Goal: Transaction & Acquisition: Purchase product/service

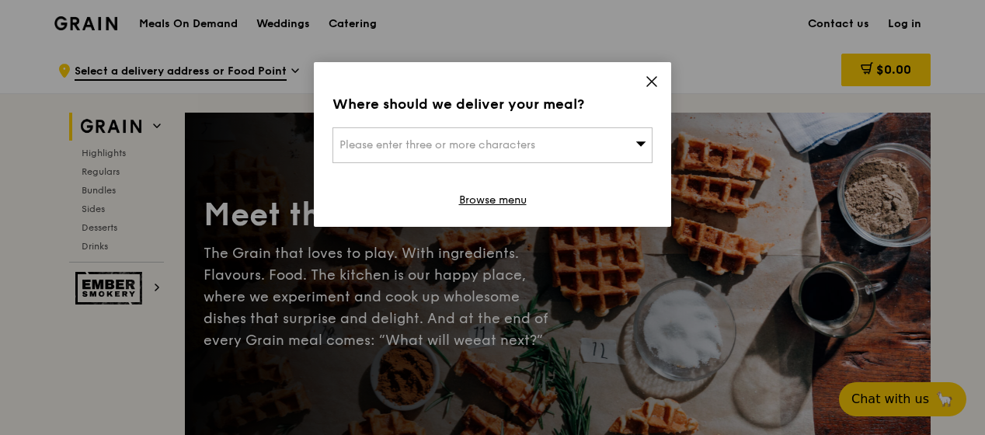
click at [645, 145] on icon at bounding box center [640, 143] width 11 height 12
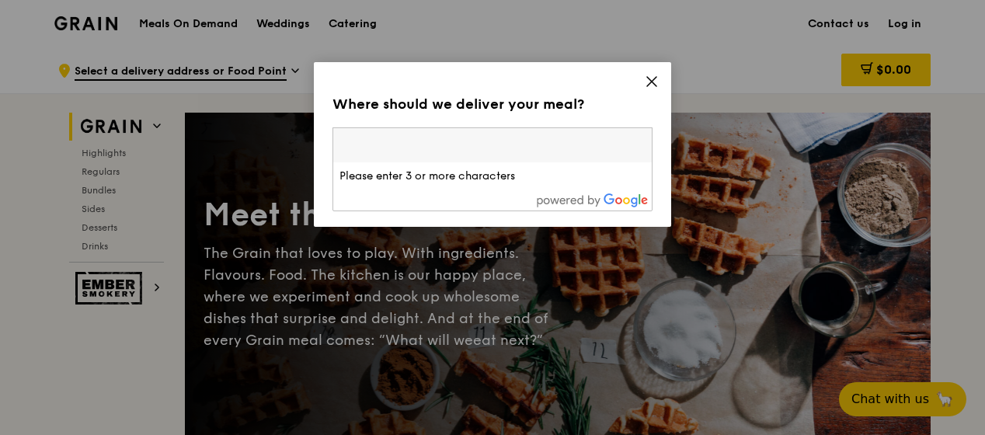
click at [502, 148] on input "search" at bounding box center [492, 145] width 318 height 34
click at [520, 150] on input "search" at bounding box center [492, 145] width 318 height 34
paste input "238873"
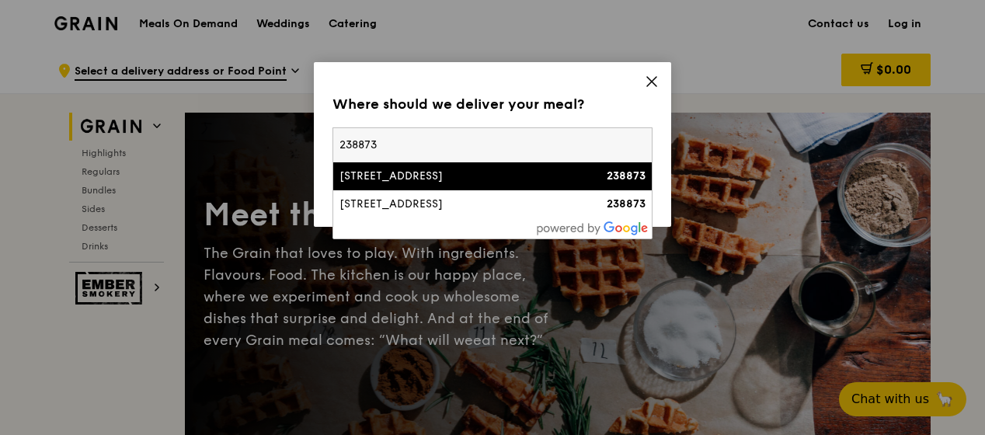
type input "238873"
click at [449, 185] on li "391A Orchard Rd 238873" at bounding box center [492, 176] width 318 height 28
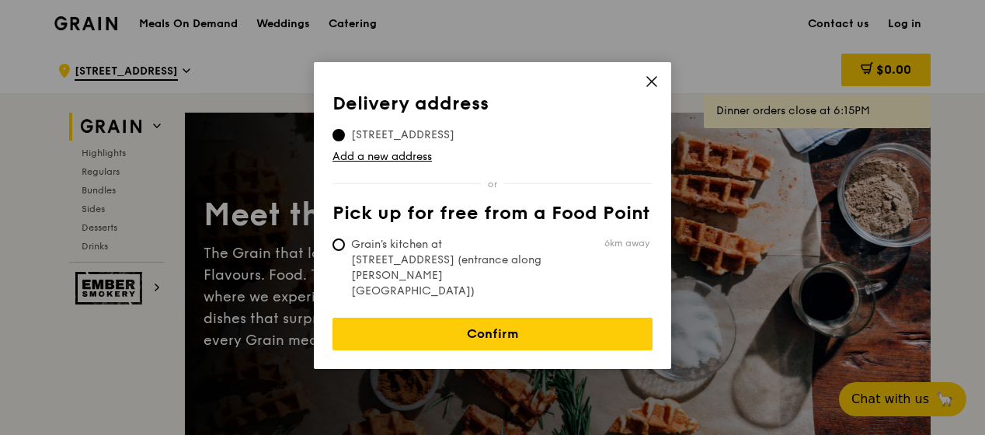
scroll to position [45, 0]
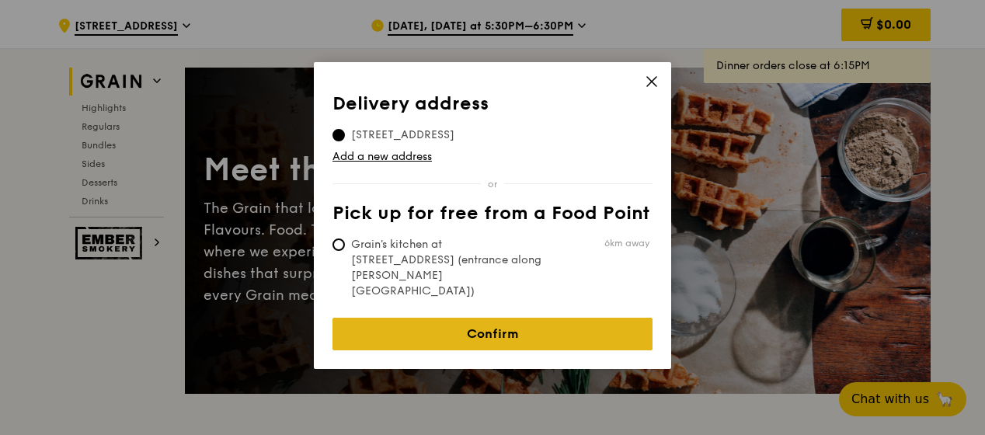
click at [487, 318] on link "Confirm" at bounding box center [492, 334] width 320 height 33
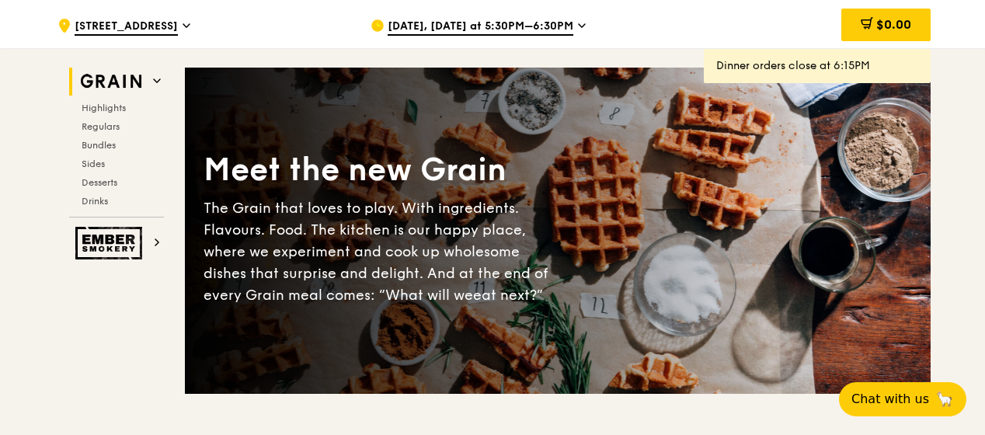
click at [579, 24] on icon at bounding box center [582, 25] width 6 height 3
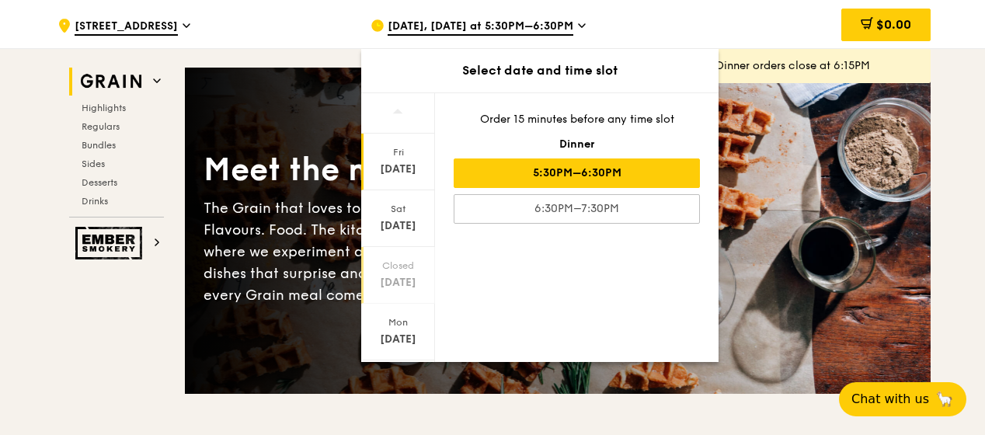
scroll to position [206, 0]
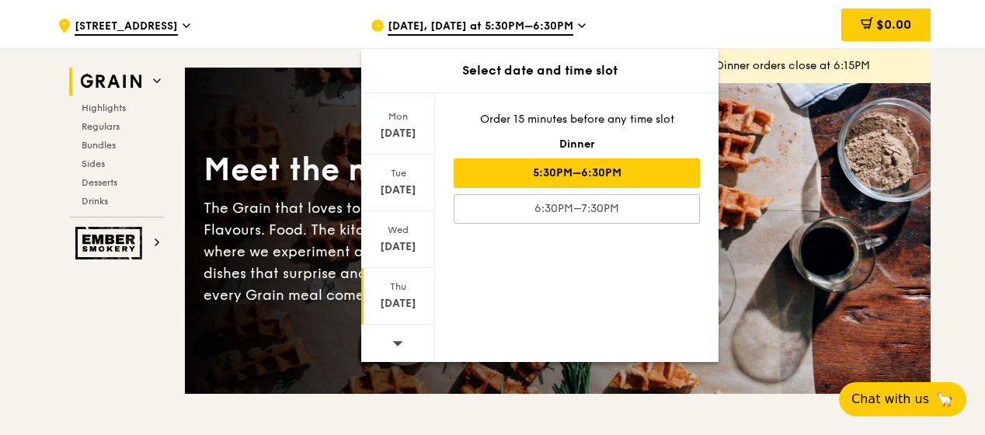
click at [399, 296] on div "Aug 28" at bounding box center [398, 304] width 69 height 16
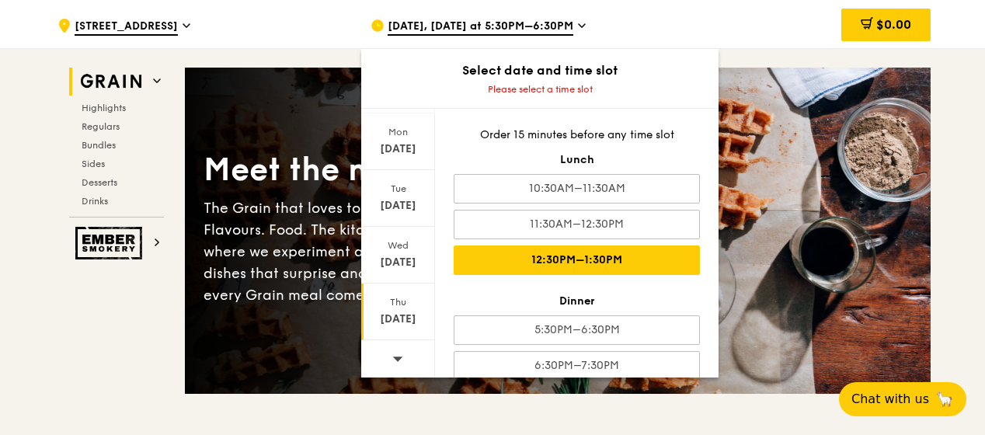
click at [660, 272] on div "12:30PM–1:30PM" at bounding box center [577, 260] width 246 height 30
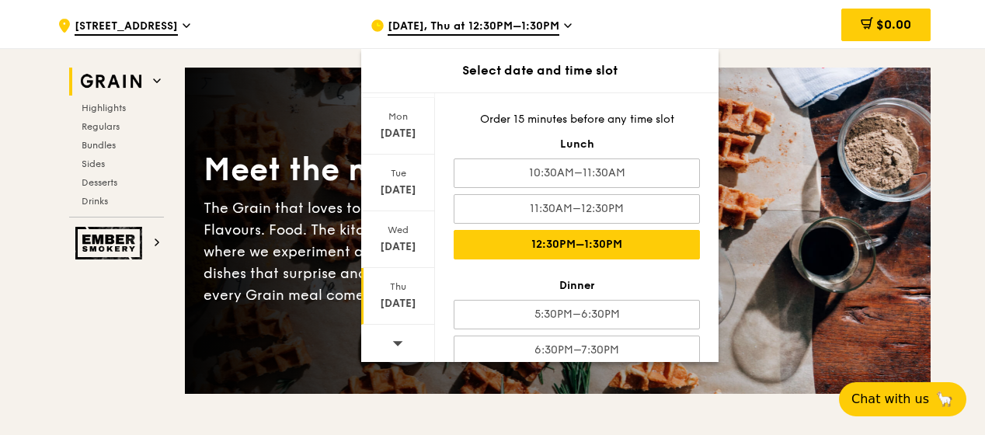
drag, startPoint x: 617, startPoint y: 236, endPoint x: 552, endPoint y: 241, distance: 64.6
click at [552, 241] on div "12:30PM–1:30PM" at bounding box center [577, 245] width 246 height 30
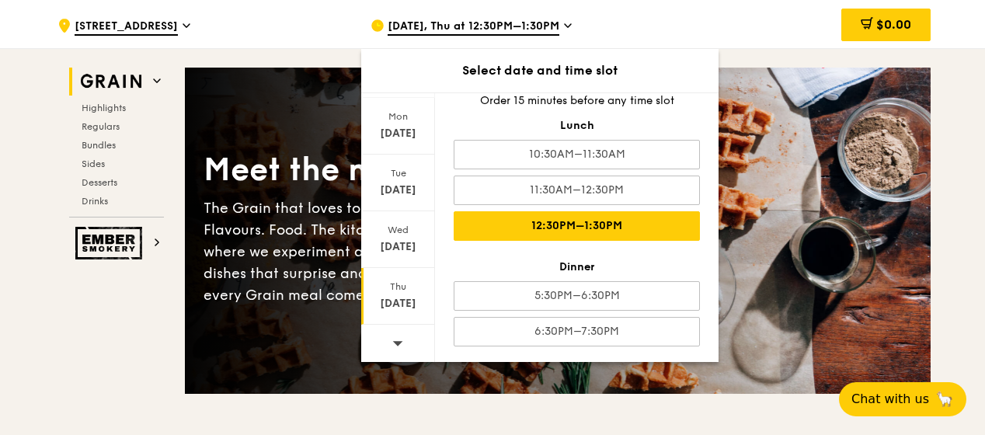
click at [564, 222] on div "12:30PM–1:30PM" at bounding box center [577, 226] width 246 height 30
click at [614, 222] on div "12:30PM–1:30PM" at bounding box center [577, 226] width 246 height 30
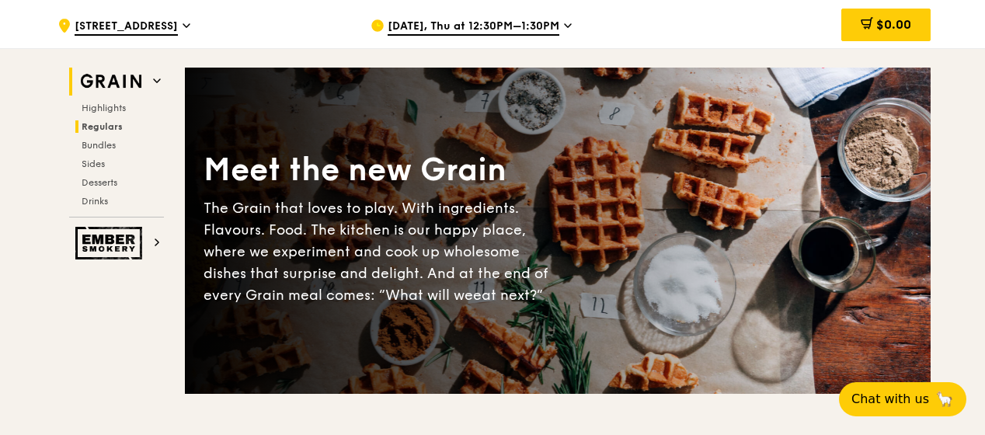
click at [116, 127] on span "Regulars" at bounding box center [102, 126] width 41 height 11
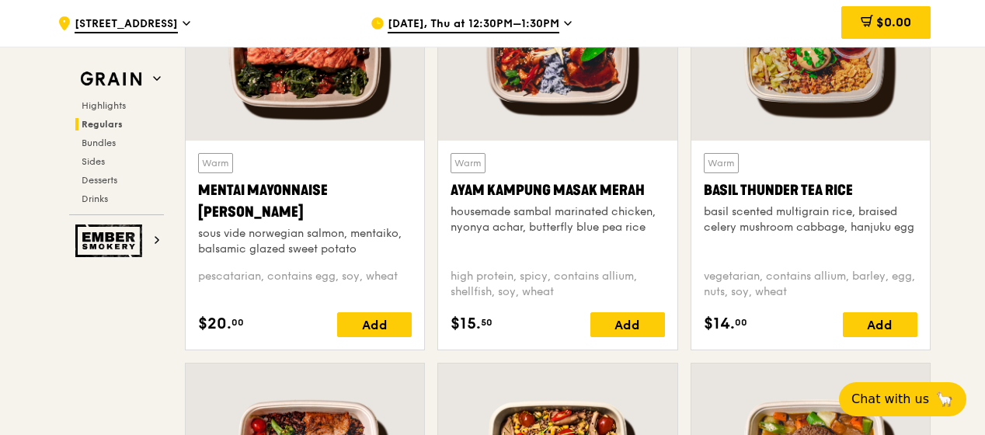
scroll to position [1478, 0]
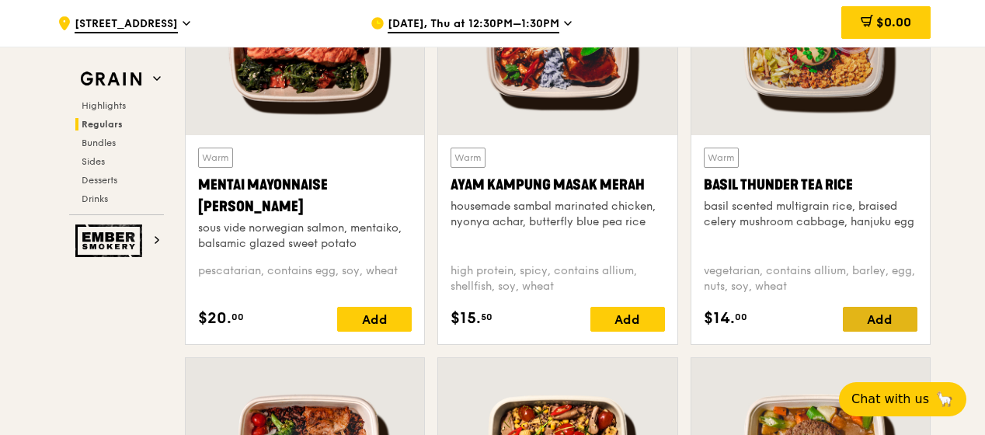
click at [854, 320] on div "Add" at bounding box center [880, 319] width 75 height 25
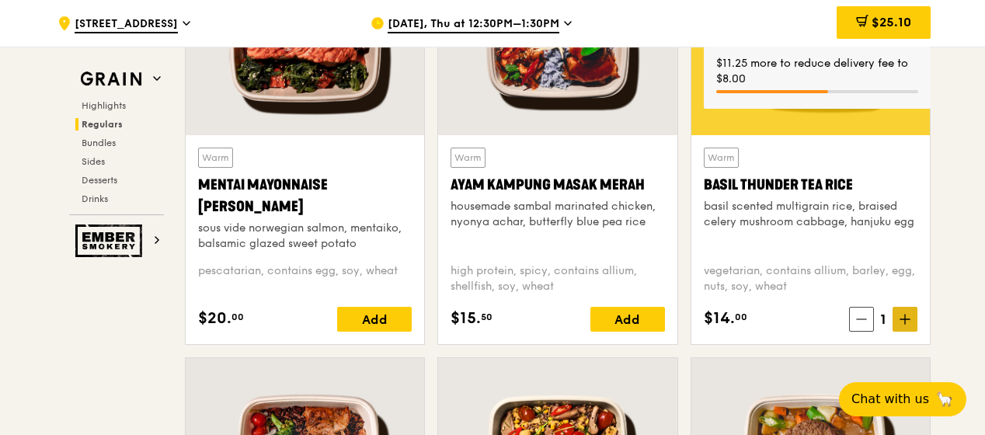
click at [901, 329] on span at bounding box center [905, 319] width 25 height 25
click at [912, 315] on span at bounding box center [905, 319] width 25 height 25
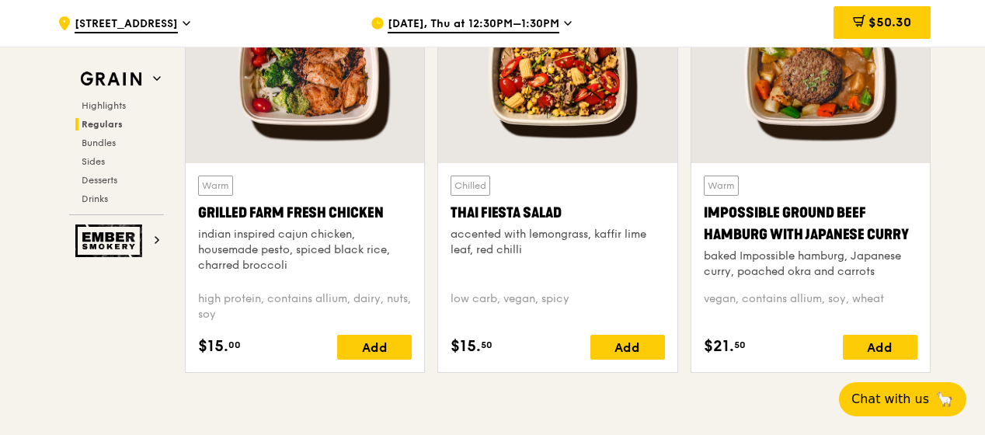
scroll to position [1853, 0]
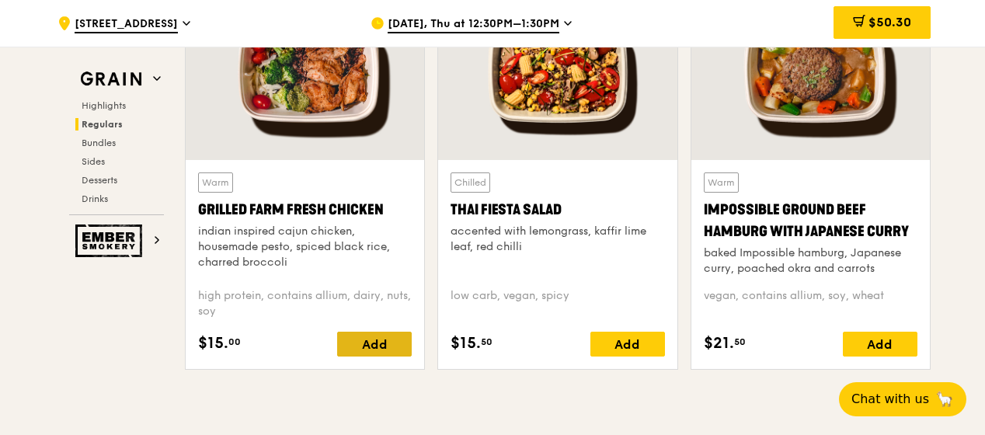
click at [356, 337] on div "Add" at bounding box center [374, 344] width 75 height 25
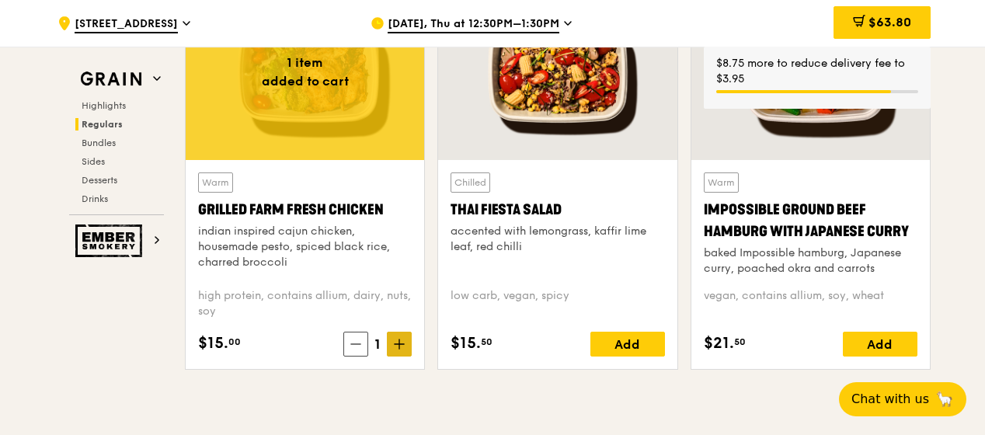
click at [396, 346] on icon at bounding box center [399, 344] width 11 height 11
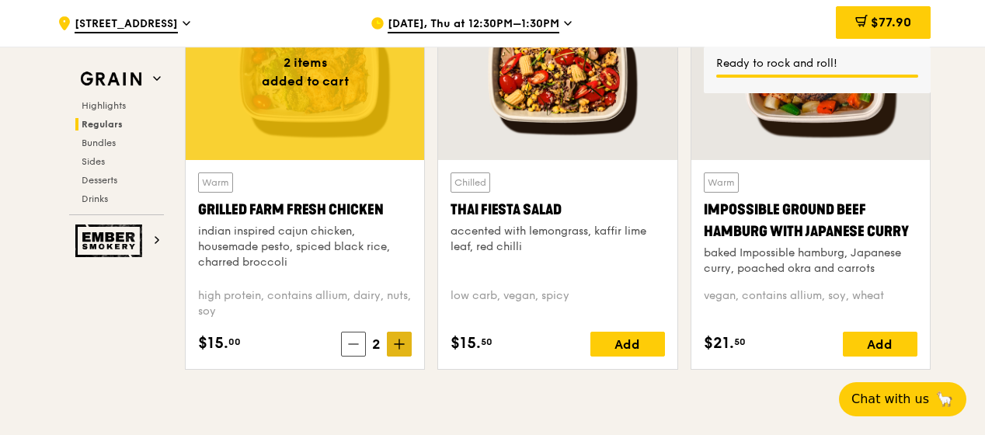
click at [399, 346] on icon at bounding box center [399, 344] width 11 height 11
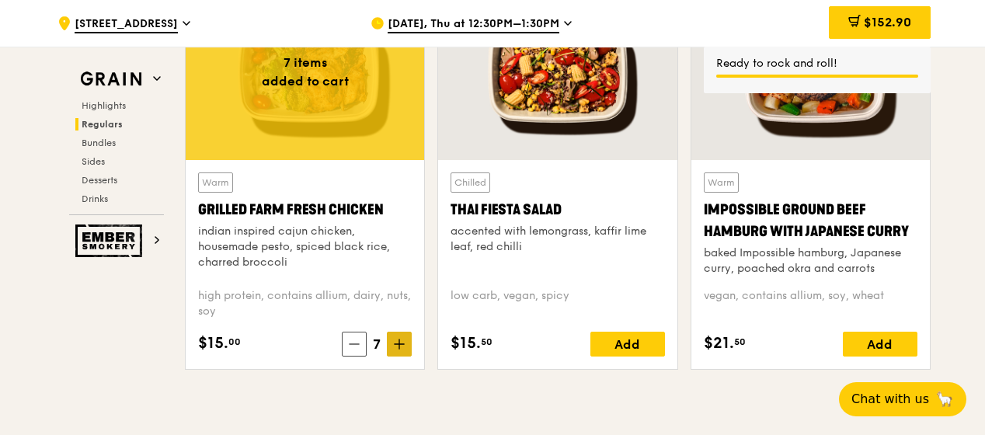
click at [399, 346] on icon at bounding box center [399, 344] width 11 height 11
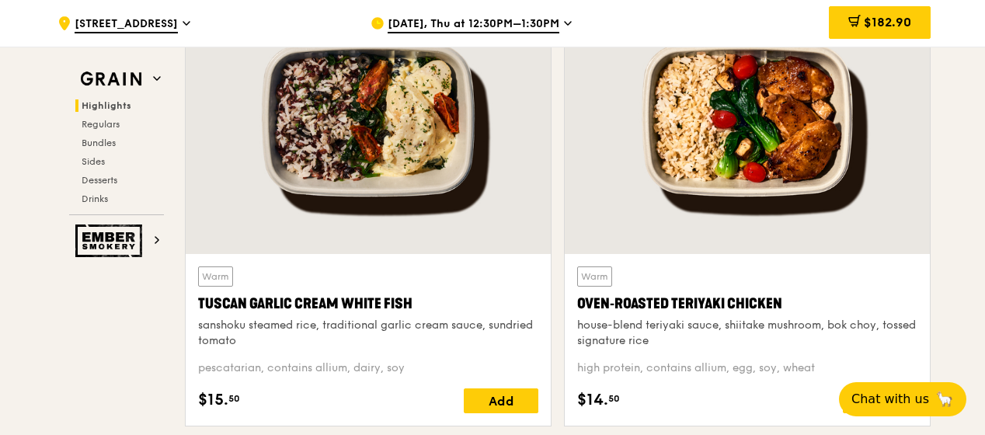
scroll to position [578, 0]
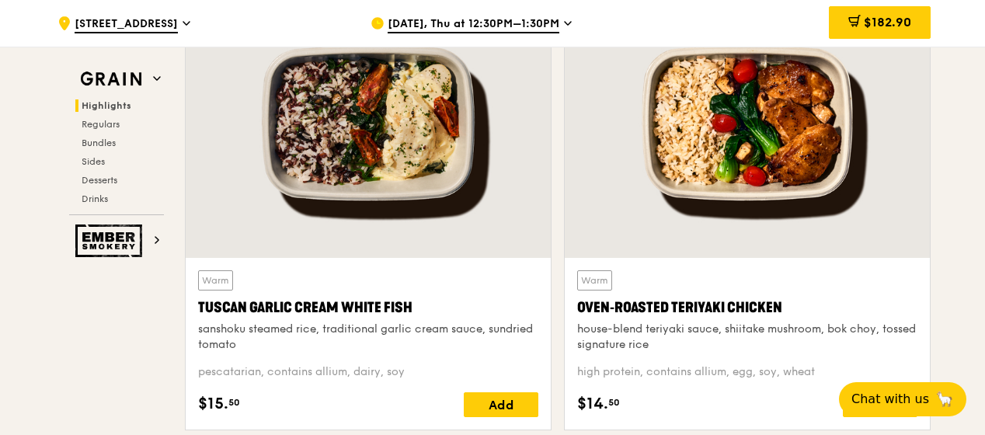
click at [813, 316] on div "Oven‑Roasted Teriyaki Chicken" at bounding box center [747, 308] width 340 height 22
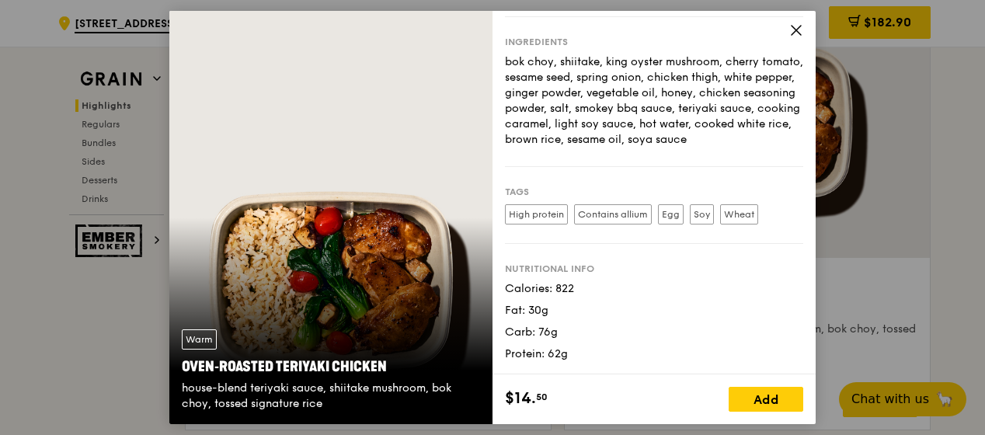
scroll to position [0, 0]
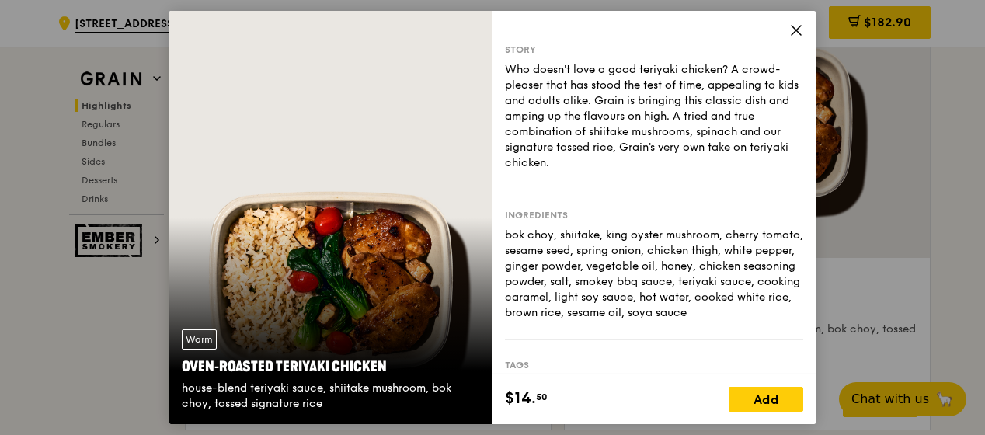
click at [795, 30] on icon at bounding box center [796, 30] width 14 height 14
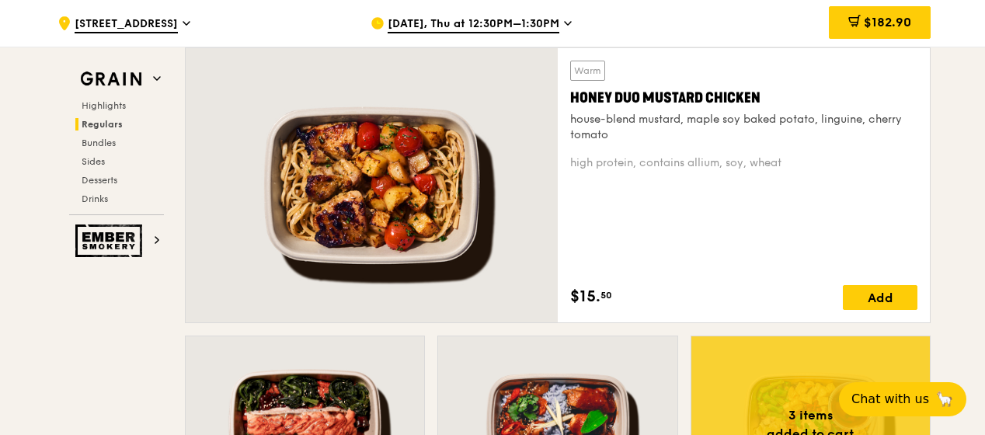
scroll to position [1101, 0]
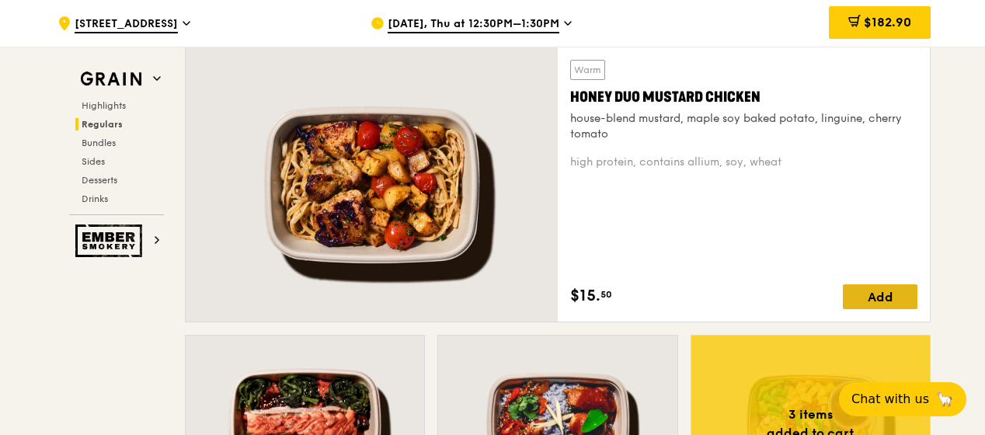
click at [868, 298] on div "Add" at bounding box center [880, 296] width 75 height 25
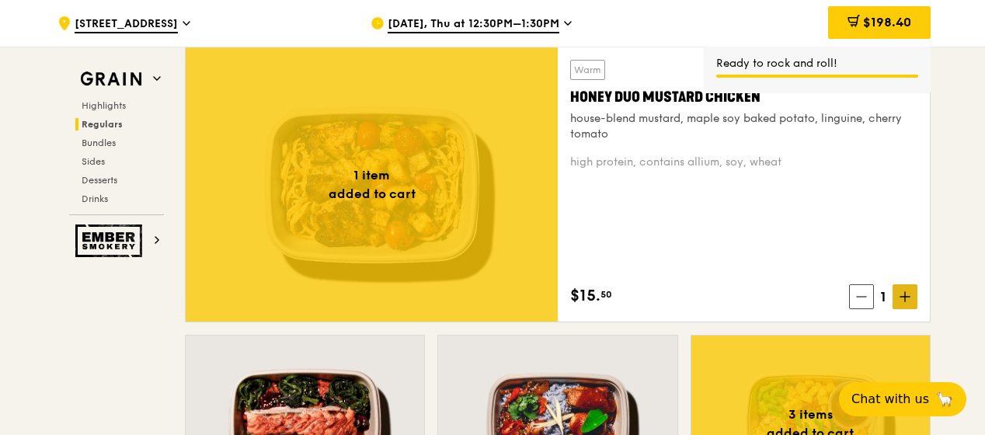
click at [910, 294] on icon at bounding box center [905, 296] width 11 height 11
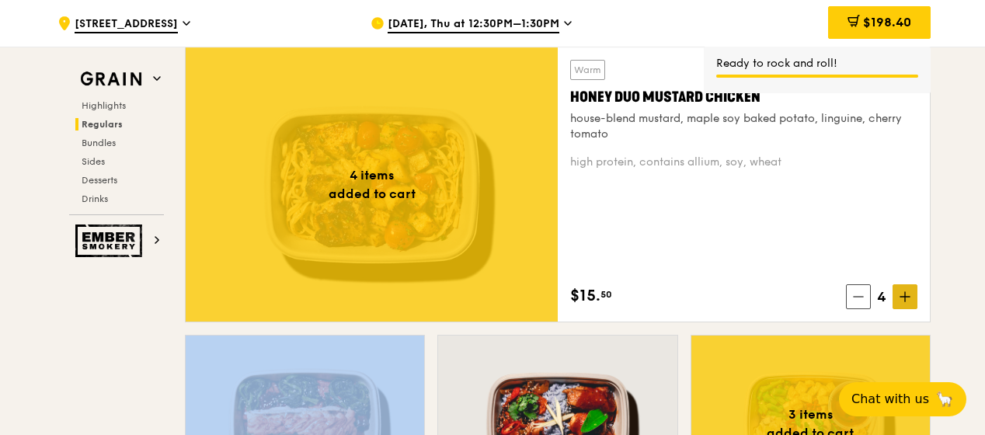
click at [910, 294] on icon at bounding box center [905, 296] width 11 height 11
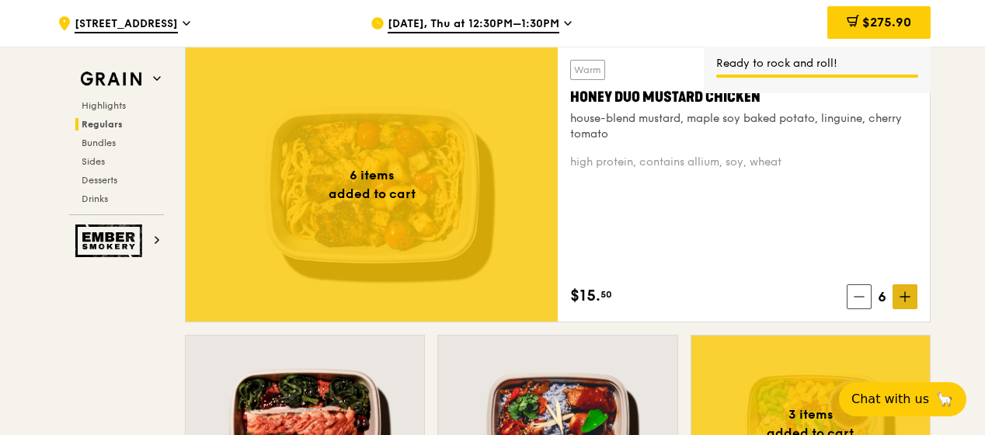
click at [910, 294] on icon at bounding box center [905, 296] width 11 height 11
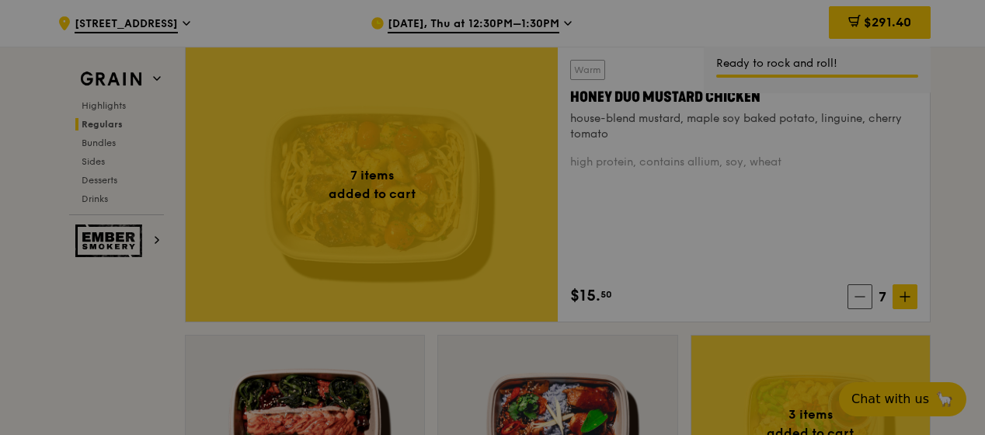
type input "7"
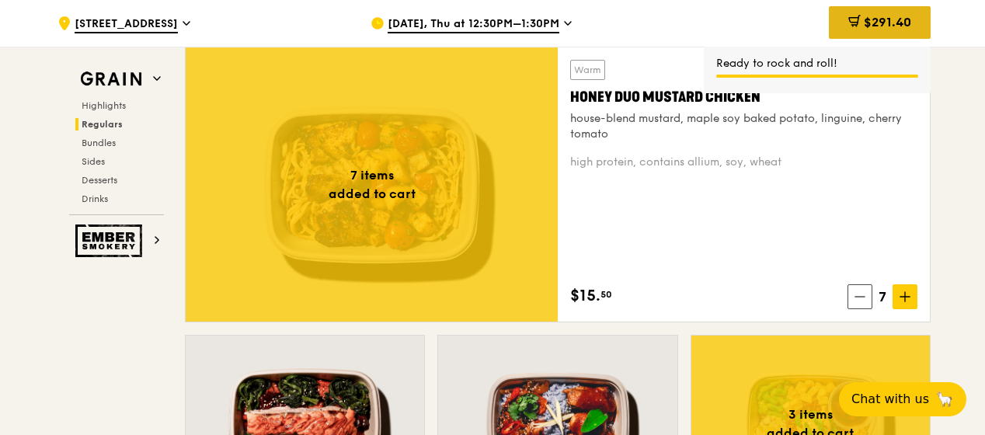
click at [858, 20] on div "$291.40" at bounding box center [880, 22] width 102 height 33
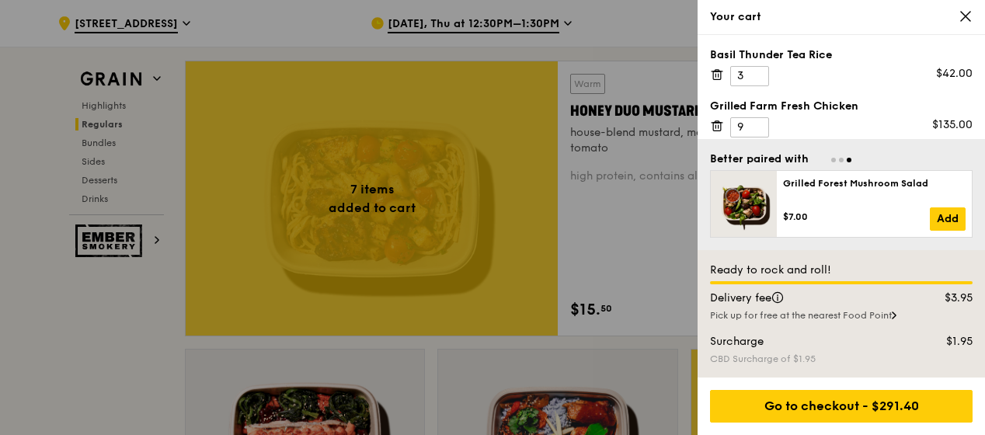
scroll to position [1089, 0]
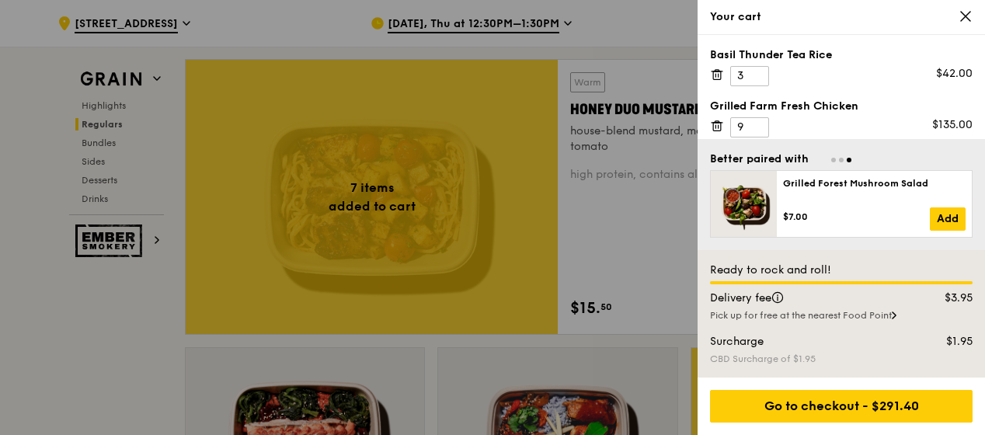
click at [865, 23] on div "Your cart" at bounding box center [841, 17] width 263 height 16
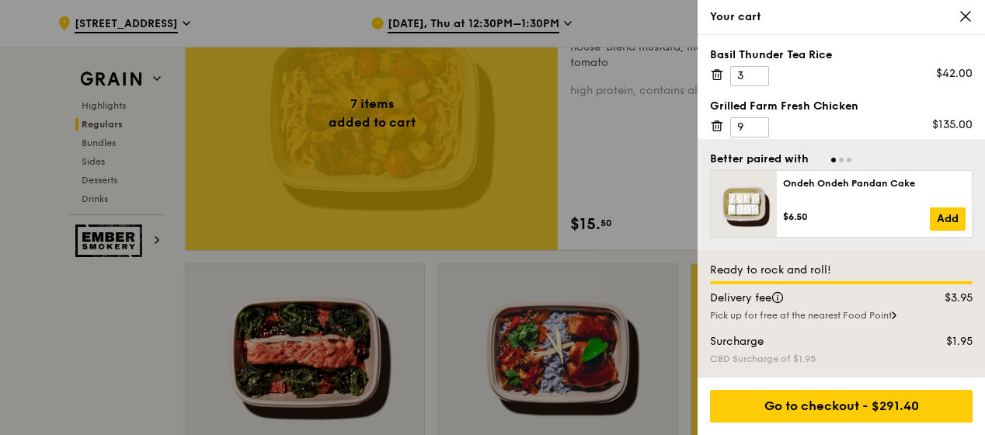
scroll to position [1167, 0]
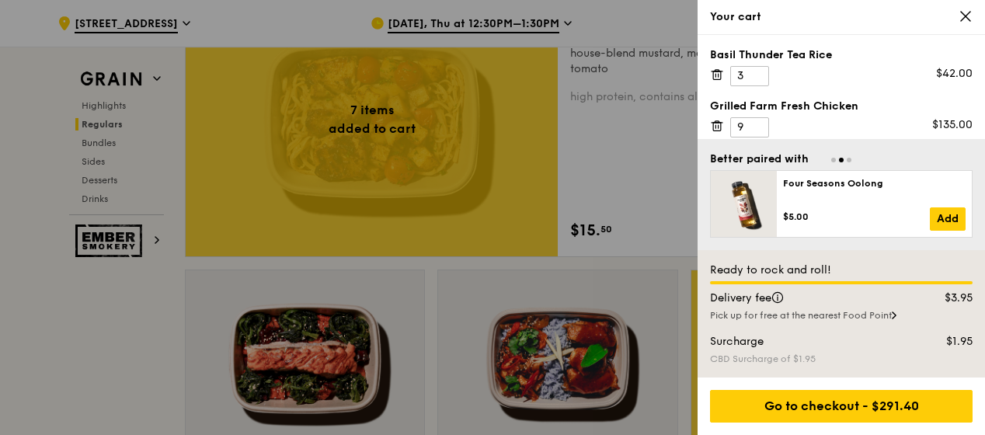
click at [889, 6] on div "Your cart" at bounding box center [841, 17] width 287 height 35
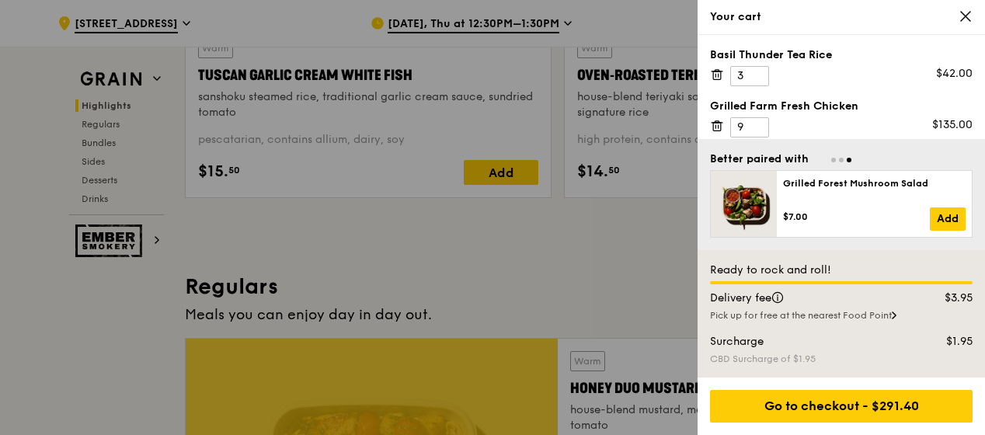
scroll to position [767, 0]
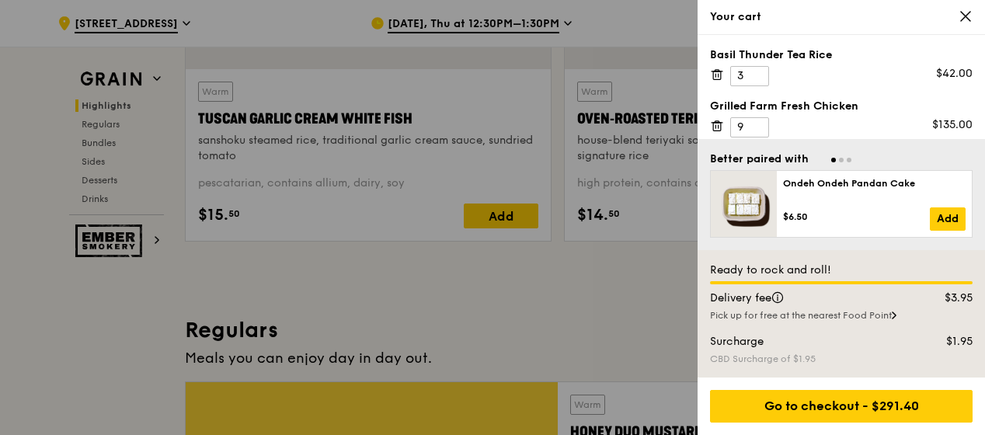
click at [569, 304] on div at bounding box center [492, 217] width 985 height 435
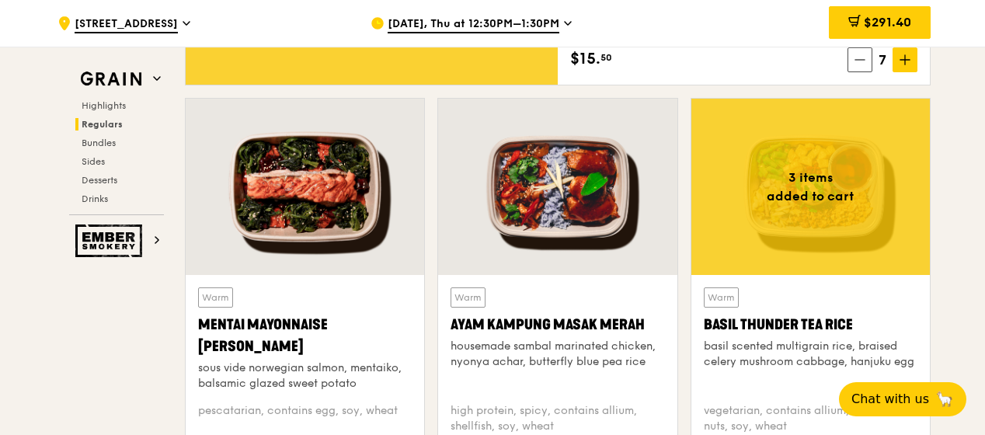
scroll to position [1433, 0]
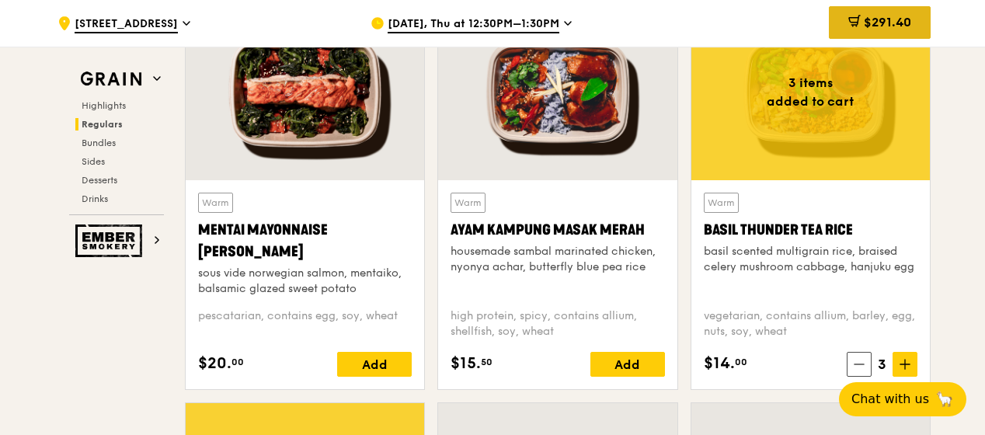
click at [859, 26] on div "$291.40" at bounding box center [880, 22] width 102 height 33
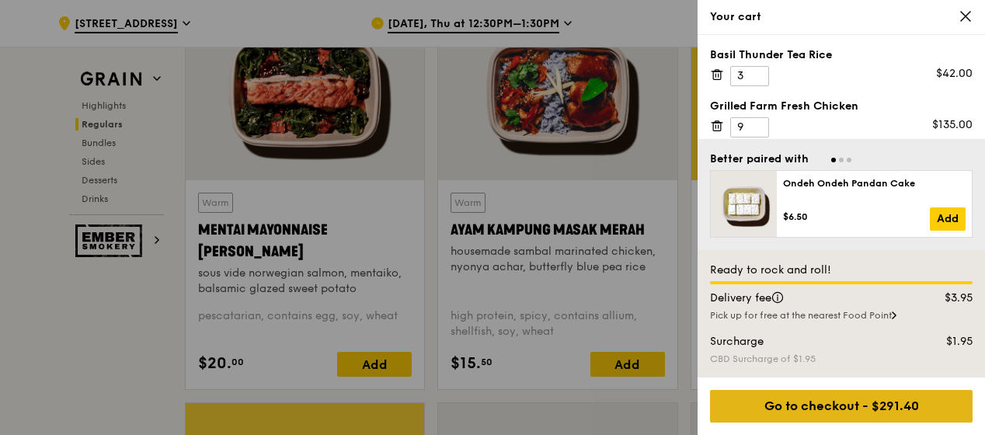
click at [849, 406] on div "Go to checkout - $291.40" at bounding box center [841, 406] width 263 height 33
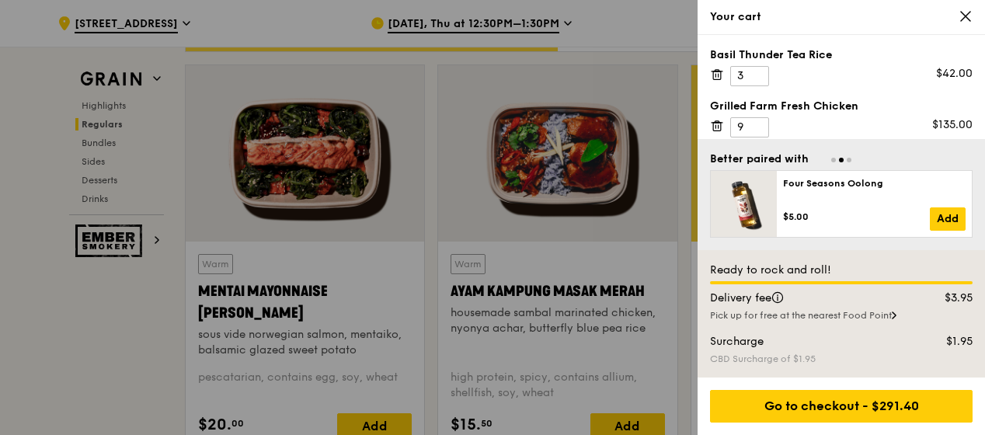
scroll to position [1370, 0]
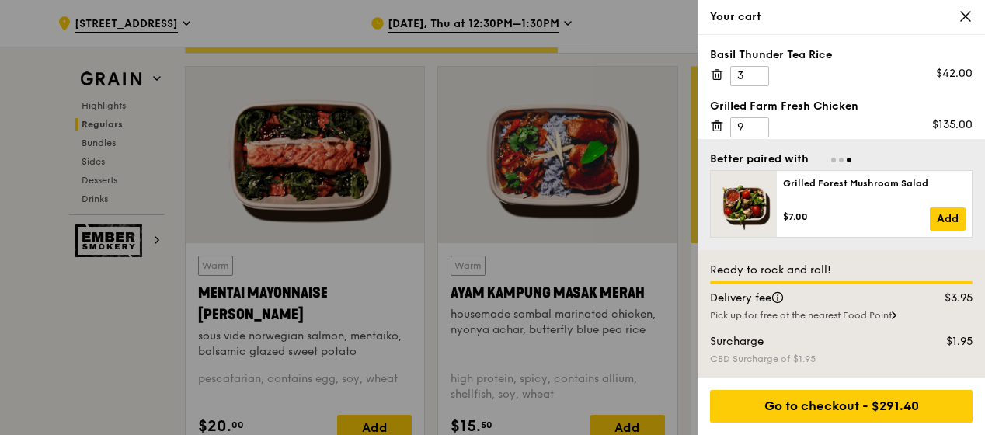
click at [955, 28] on div "Your cart" at bounding box center [841, 17] width 287 height 35
click at [969, 19] on icon at bounding box center [965, 16] width 9 height 9
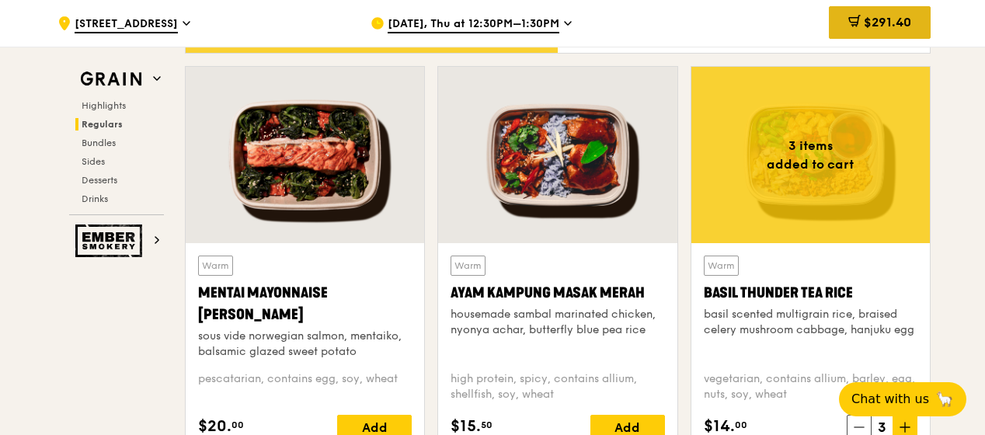
click at [890, 23] on span "$291.40" at bounding box center [887, 22] width 47 height 15
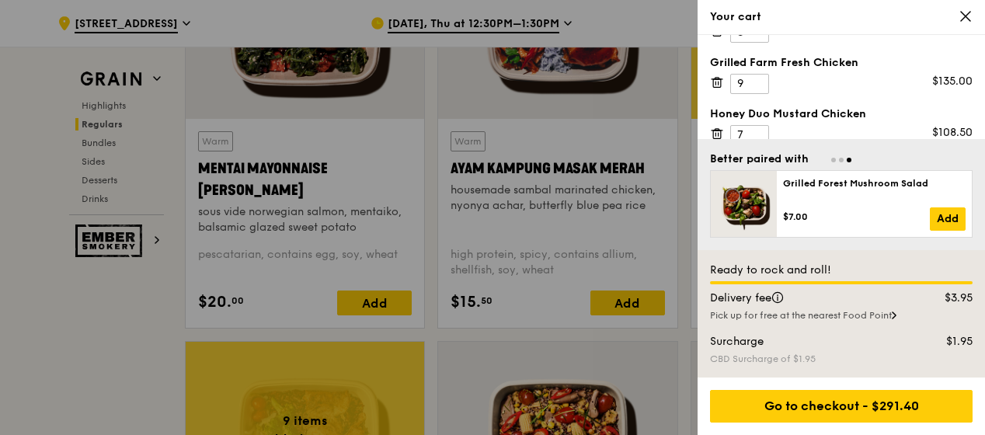
scroll to position [59, 0]
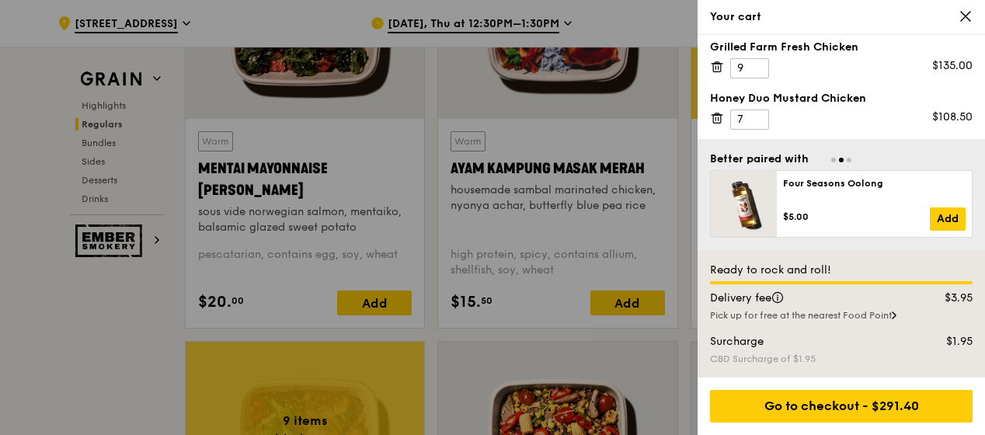
click at [506, 263] on div at bounding box center [492, 217] width 985 height 435
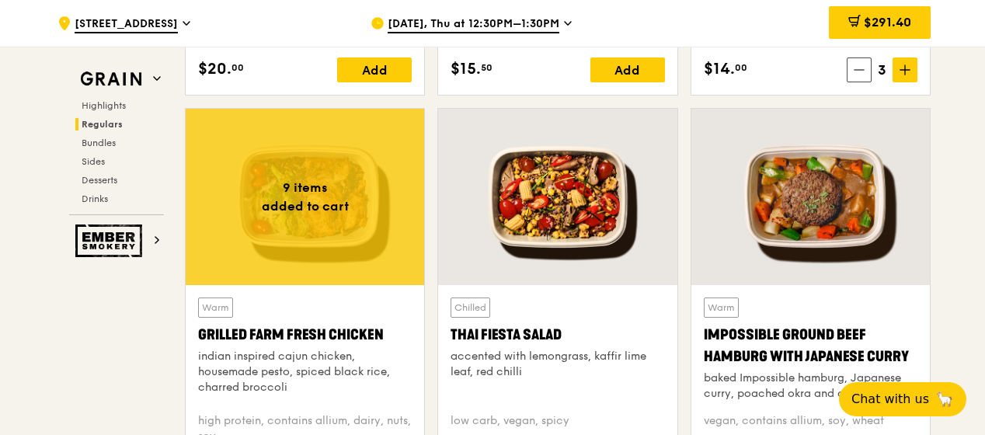
scroll to position [1726, 0]
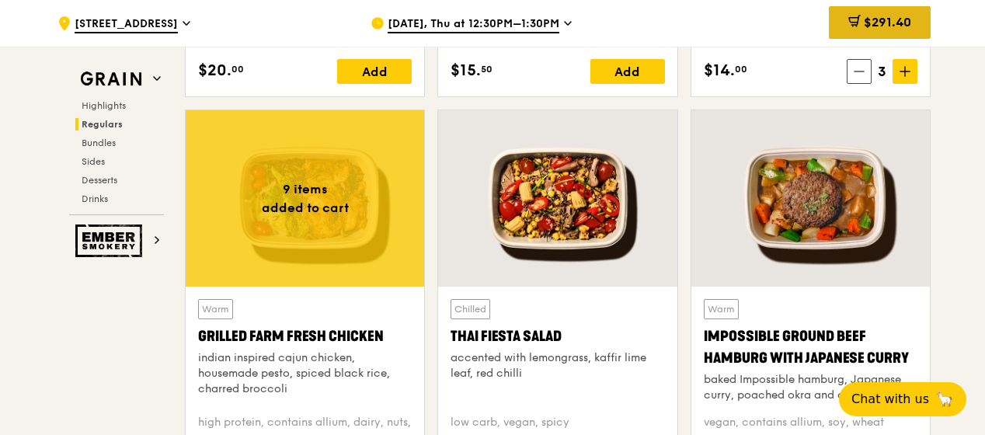
click at [900, 20] on span "$291.40" at bounding box center [887, 22] width 47 height 15
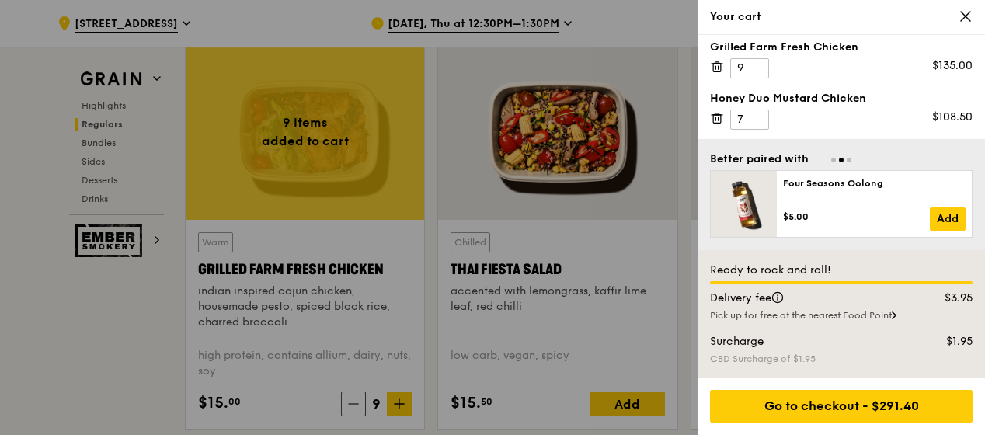
scroll to position [1777, 0]
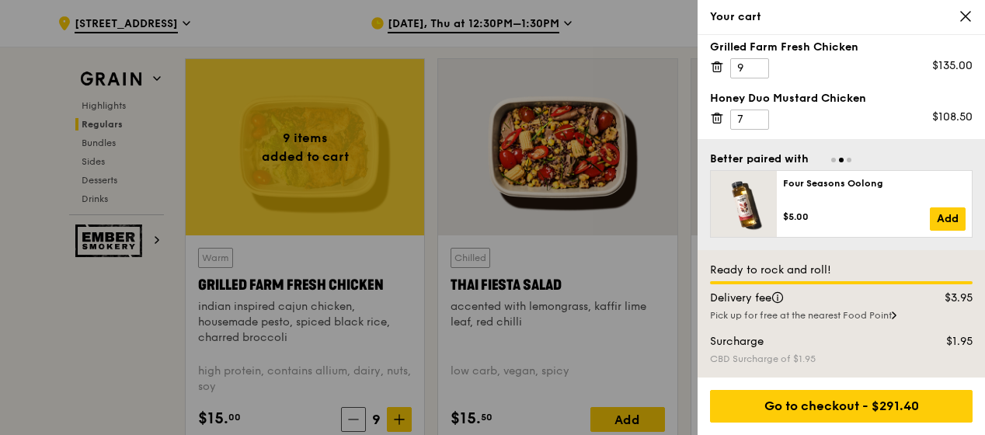
drag, startPoint x: 980, startPoint y: 89, endPoint x: 986, endPoint y: 53, distance: 36.9
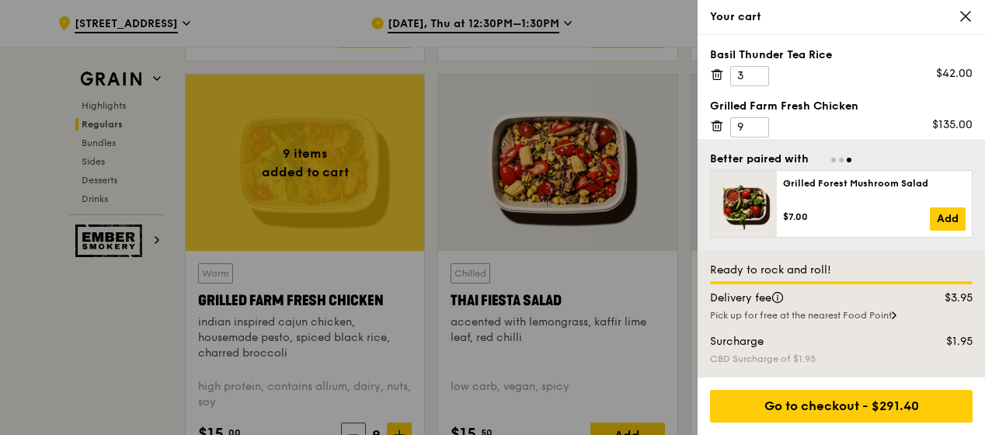
scroll to position [59, 0]
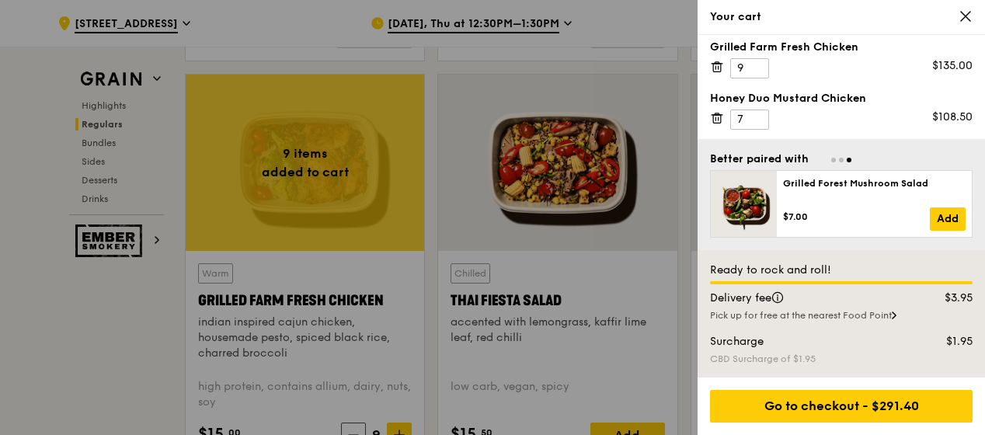
click at [887, 297] on div "Delivery fee" at bounding box center [806, 299] width 211 height 16
click at [840, 162] on span "Go to slide 2" at bounding box center [841, 160] width 5 height 5
click at [850, 160] on span "Go to slide 3" at bounding box center [849, 160] width 5 height 5
click at [966, 23] on icon at bounding box center [966, 16] width 14 height 14
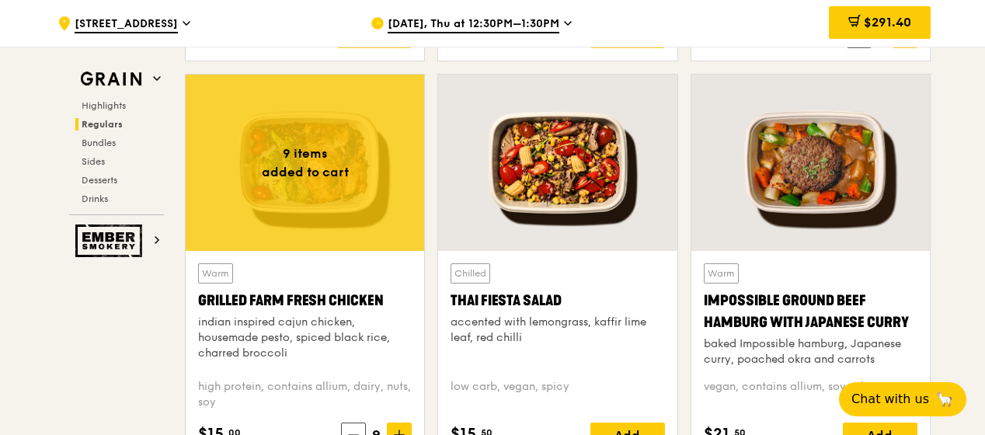
click at [93, 172] on div "Highlights Regulars Bundles Sides Desserts Drinks" at bounding box center [116, 152] width 95 height 106
click at [99, 179] on span "Desserts" at bounding box center [102, 180] width 40 height 11
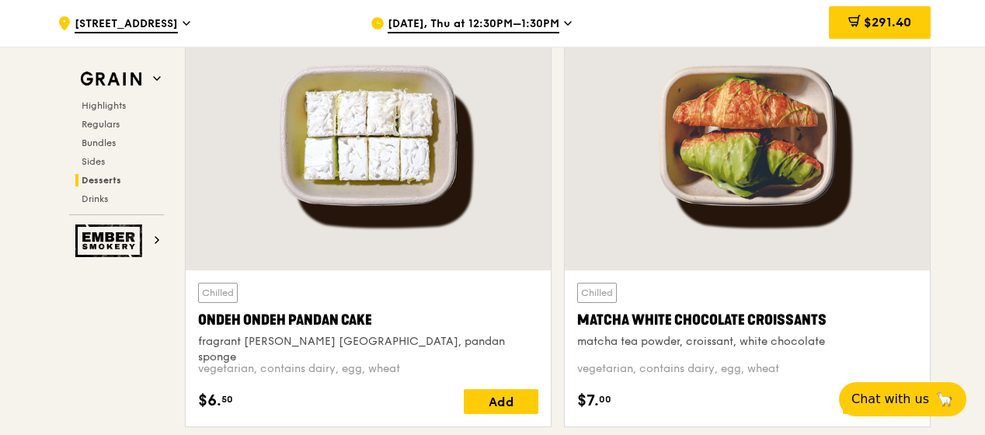
scroll to position [4588, 0]
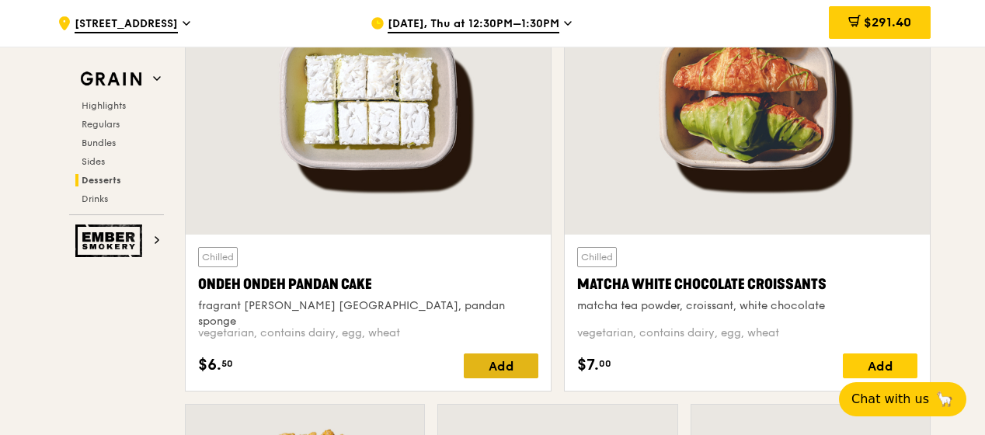
click at [499, 363] on div "Add" at bounding box center [501, 365] width 75 height 25
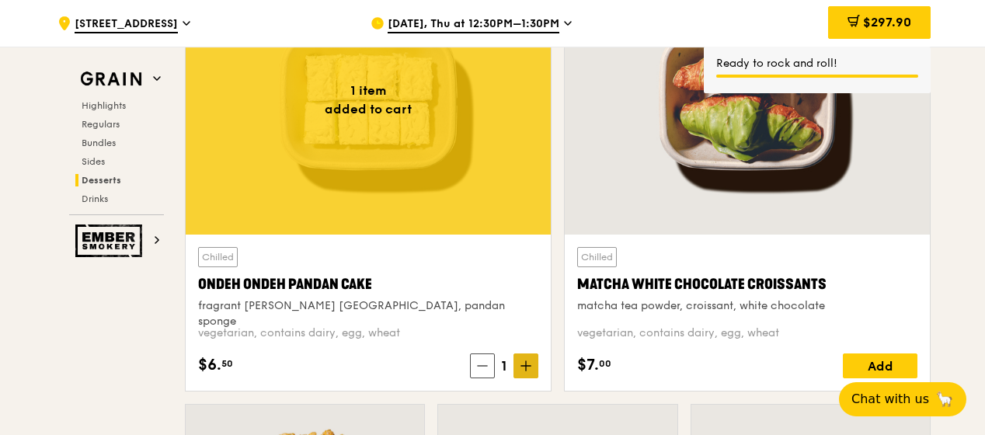
click at [527, 366] on icon at bounding box center [525, 366] width 9 height 0
click at [526, 361] on icon at bounding box center [526, 365] width 0 height 9
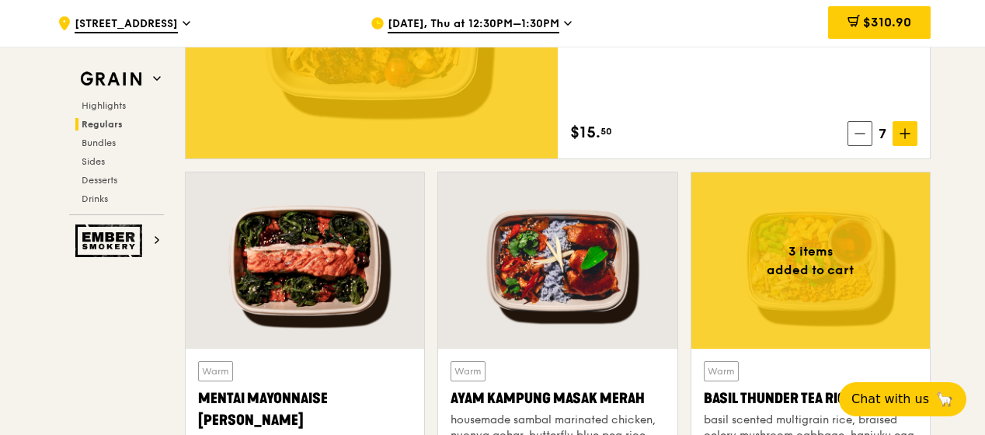
scroll to position [1247, 0]
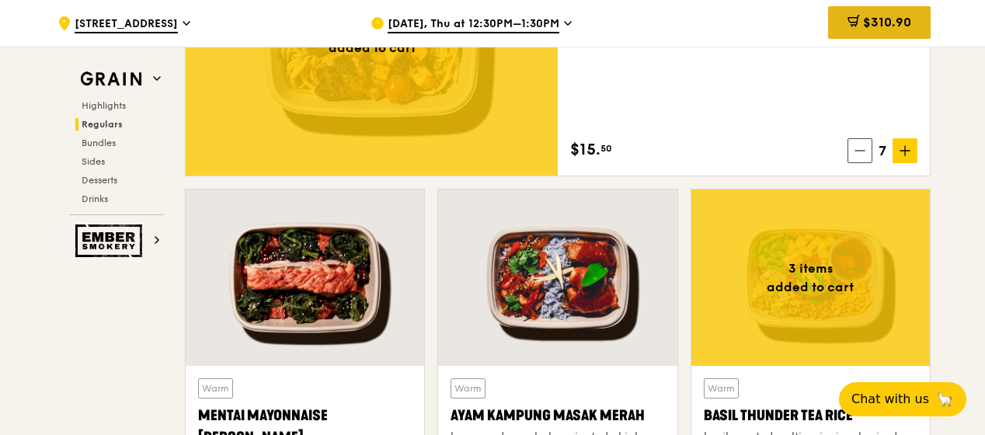
click at [882, 16] on span "$310.90" at bounding box center [887, 22] width 48 height 15
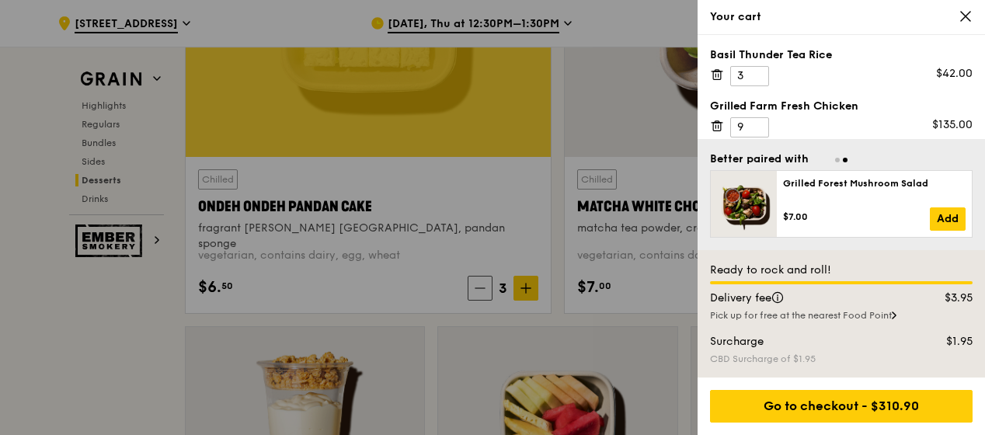
scroll to position [4588, 0]
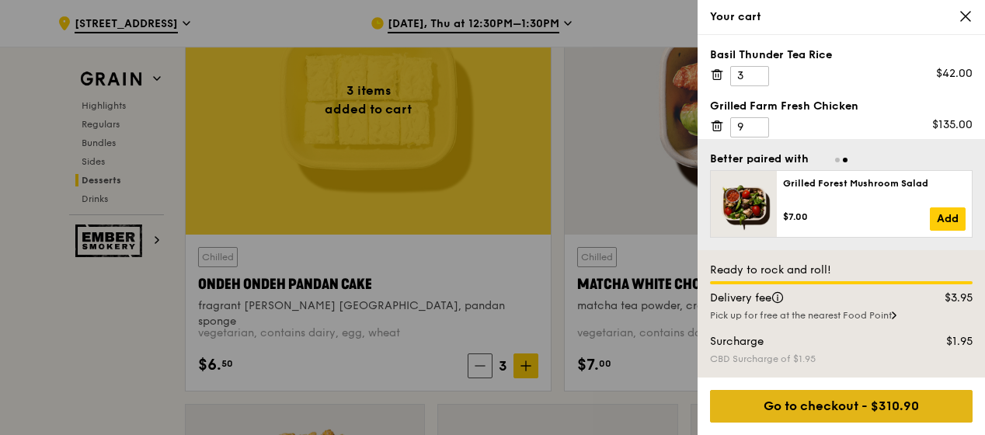
click at [897, 405] on div "Go to checkout - $310.90" at bounding box center [841, 406] width 263 height 33
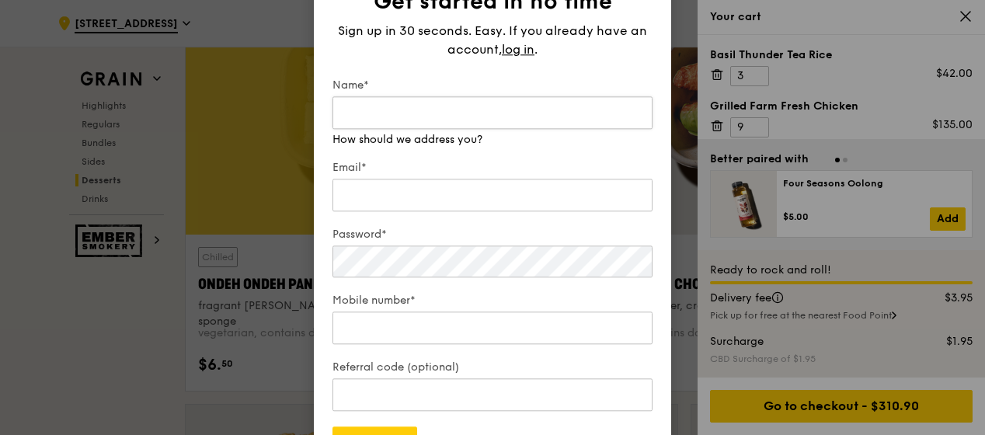
click at [444, 120] on input "Name*" at bounding box center [492, 112] width 320 height 33
click at [379, 117] on input "Name*" at bounding box center [492, 112] width 320 height 33
paste input "Alzira PEDRO"
type input "Alzira PEDRO"
click at [384, 203] on div "Email*" at bounding box center [492, 187] width 320 height 54
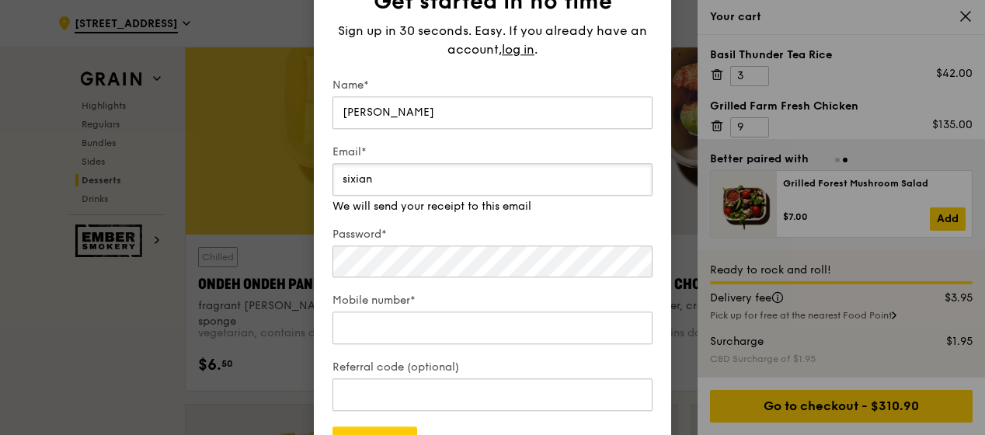
type input "sixian.lim@louisvuitton.com"
type input "85003185"
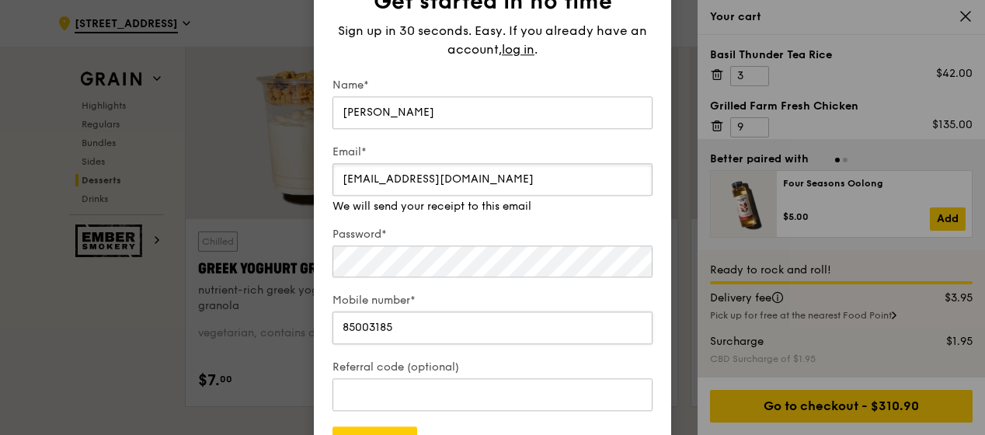
scroll to position [4821, 0]
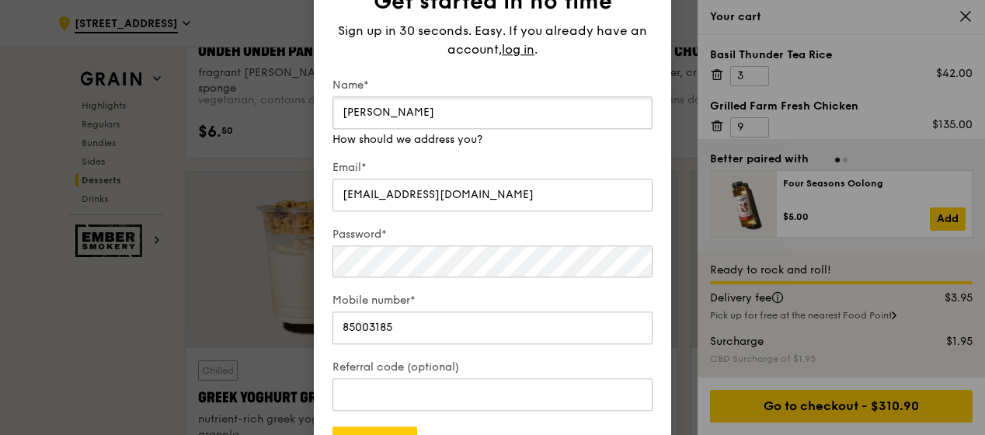
click at [384, 117] on input "Alzira PEDRO" at bounding box center [492, 112] width 320 height 33
click at [382, 115] on input "Alzira PEDRO" at bounding box center [492, 112] width 320 height 33
click at [382, 116] on input "Alzira PEDRO" at bounding box center [492, 112] width 320 height 33
type input "Lim Si Xian"
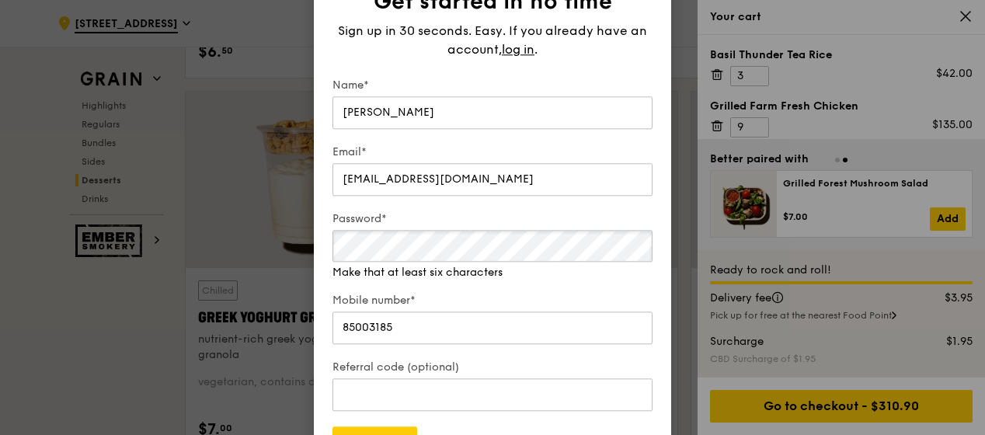
scroll to position [4976, 0]
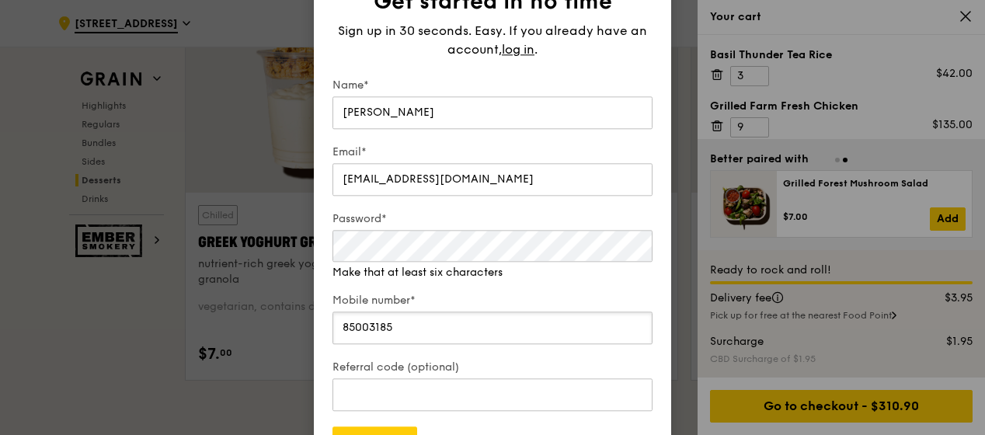
click at [368, 334] on div "Mobile number* 85003185" at bounding box center [492, 321] width 320 height 54
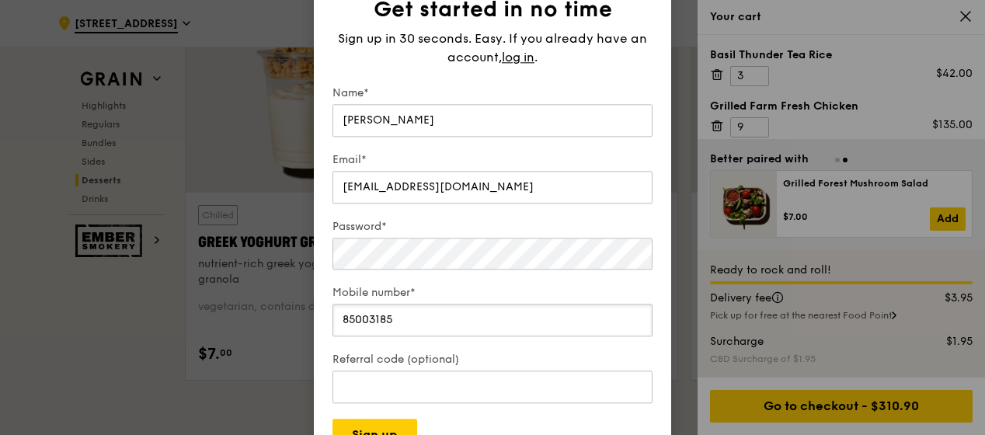
click at [367, 322] on input "85003185" at bounding box center [492, 320] width 320 height 33
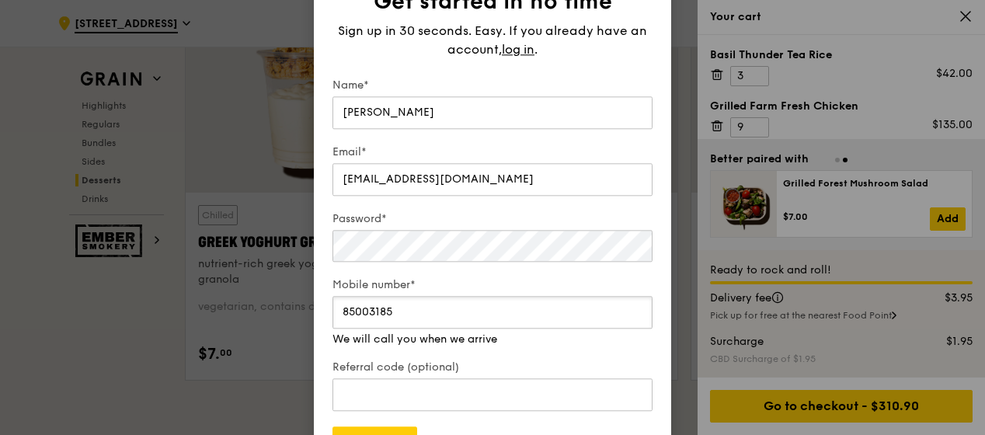
click at [367, 322] on input "85003185" at bounding box center [492, 313] width 320 height 33
click at [422, 312] on input "85003185" at bounding box center [492, 313] width 320 height 33
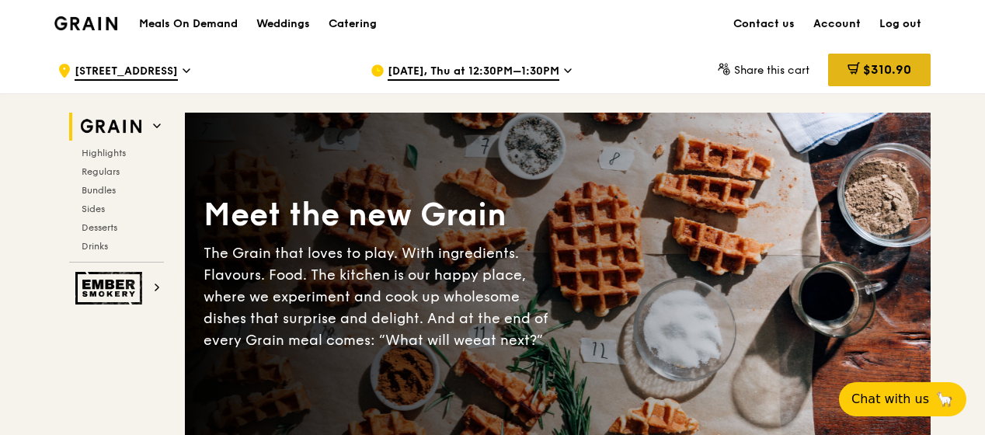
click at [849, 65] on icon at bounding box center [852, 67] width 9 height 5
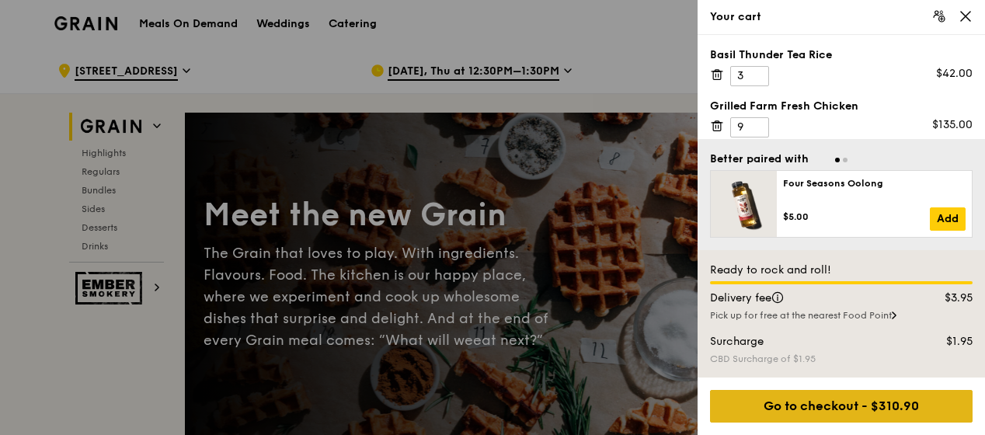
click at [892, 410] on div "Go to checkout - $310.90" at bounding box center [841, 406] width 263 height 33
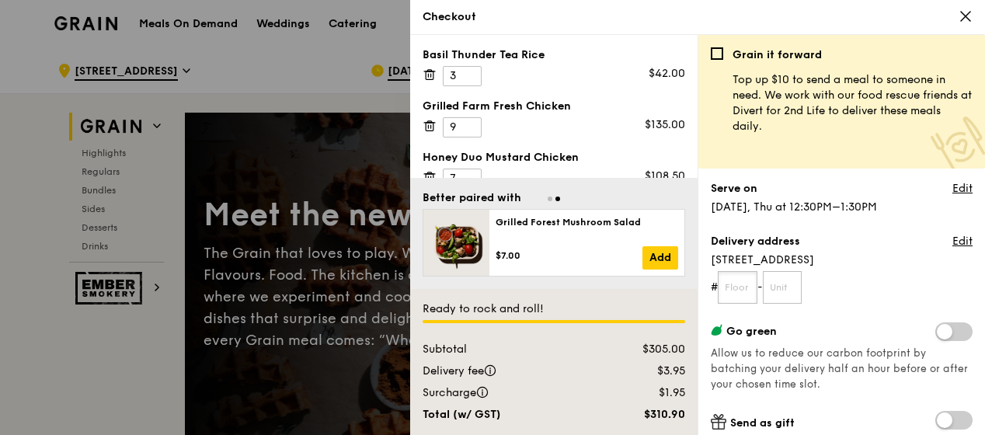
click at [747, 286] on input "text" at bounding box center [738, 287] width 40 height 33
type input "13"
click at [792, 286] on input "text" at bounding box center [783, 287] width 40 height 33
type input "01"
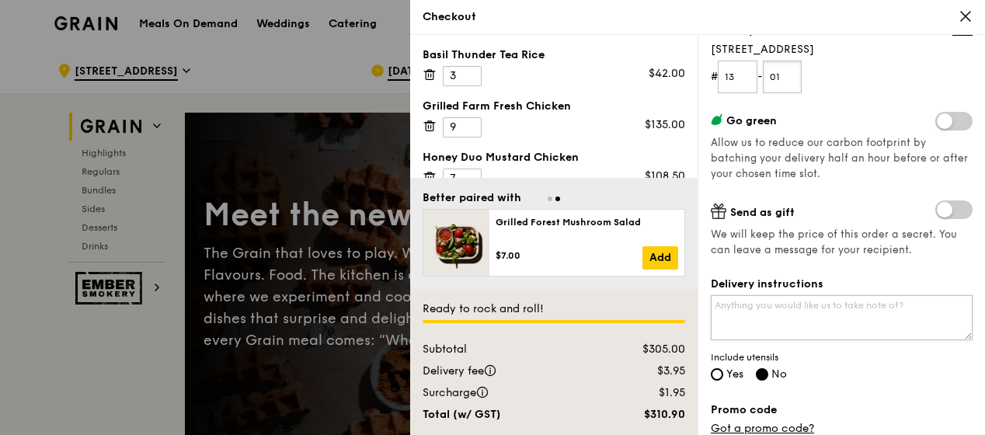
scroll to position [233, 0]
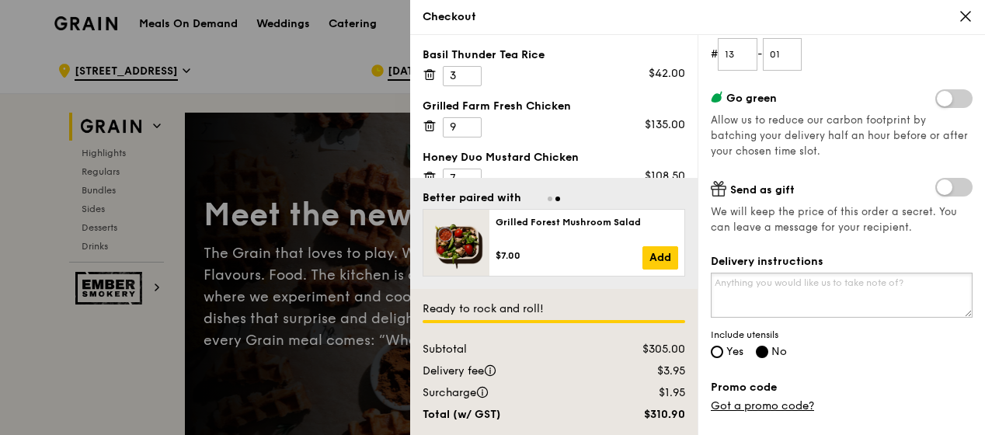
click at [826, 286] on textarea "Delivery instructions" at bounding box center [842, 295] width 262 height 45
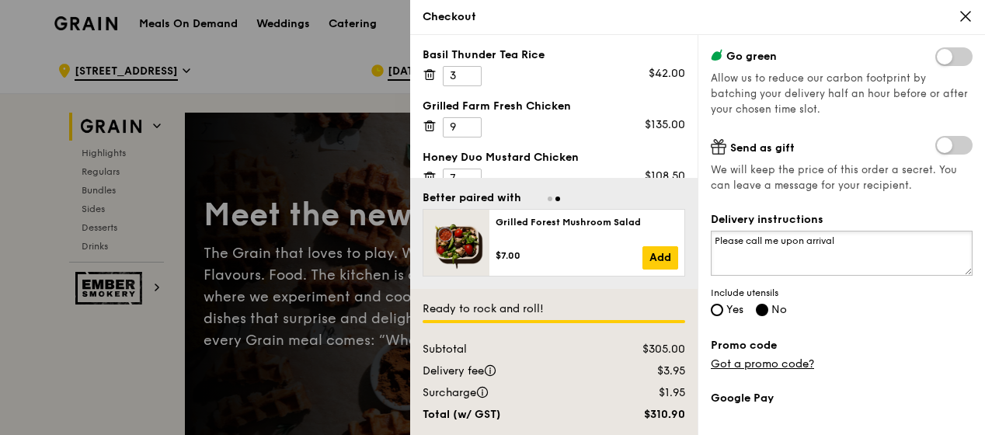
scroll to position [311, 0]
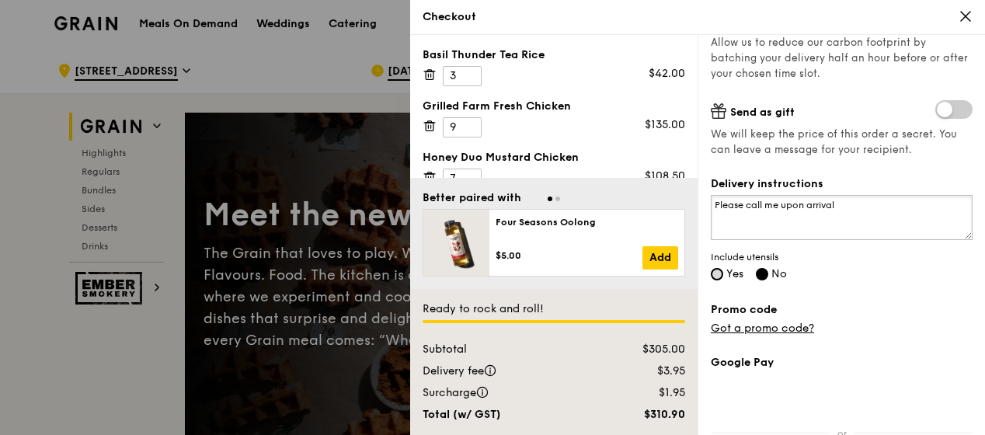
type textarea "Please call me upon arrival"
click at [718, 274] on input "Yes" at bounding box center [717, 274] width 12 height 12
radio input "true"
radio input "false"
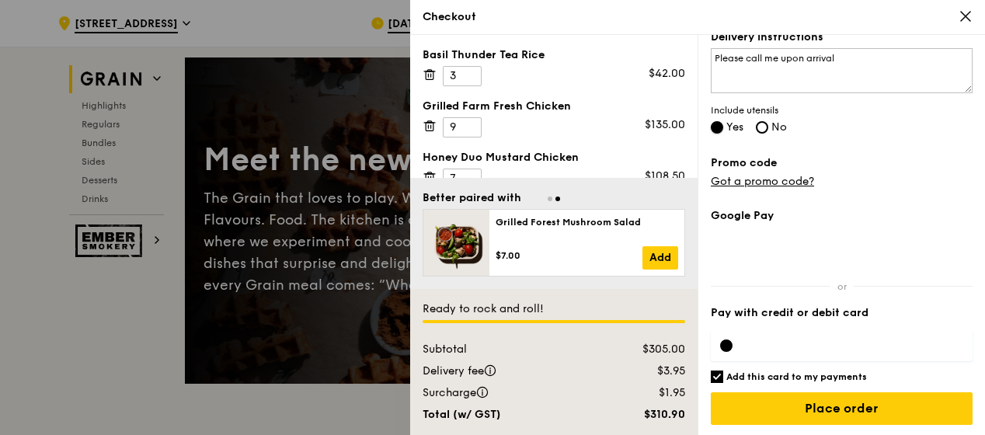
scroll to position [78, 0]
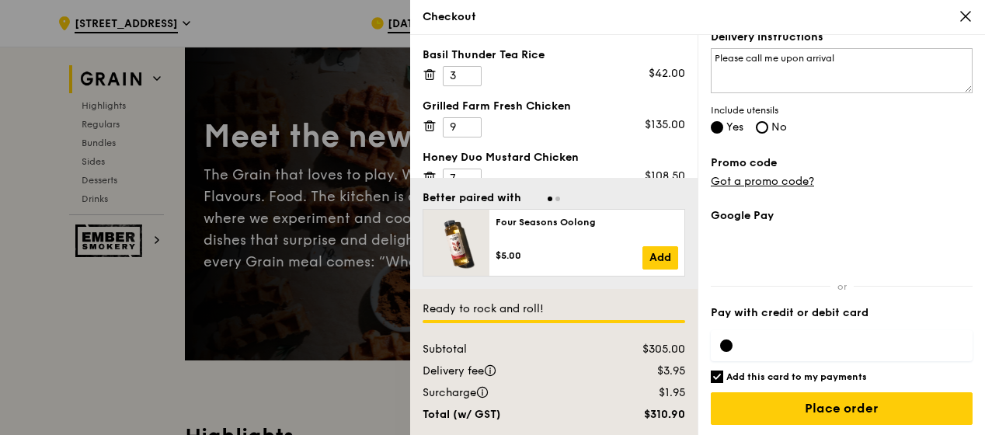
click at [715, 375] on input "Add this card to my payments" at bounding box center [717, 377] width 12 height 12
checkbox input "false"
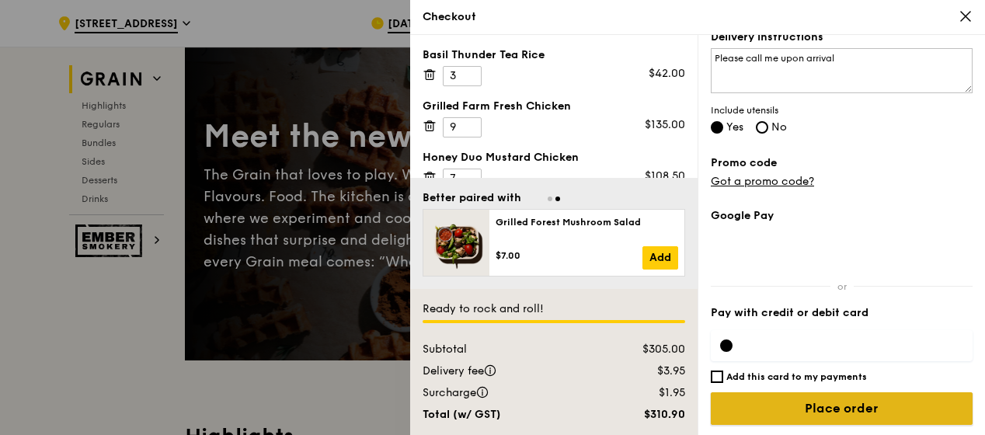
click at [847, 404] on input "Place order" at bounding box center [842, 408] width 262 height 33
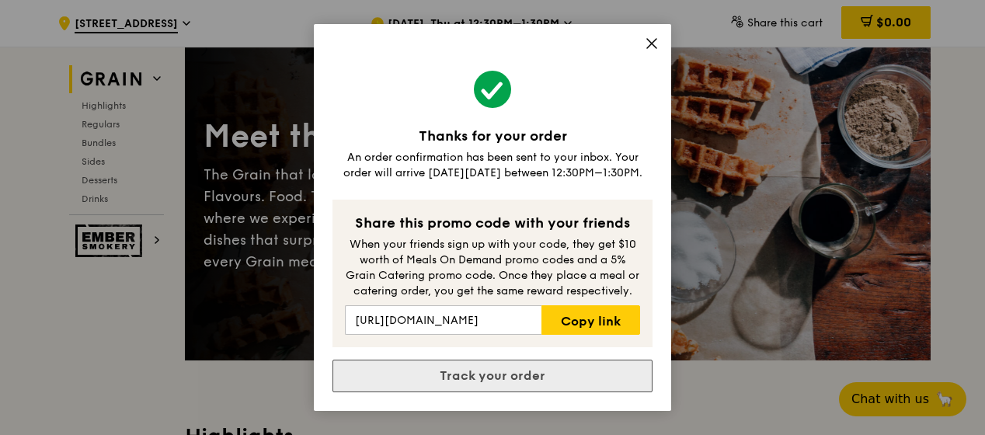
click at [502, 376] on link "Track your order" at bounding box center [492, 376] width 320 height 33
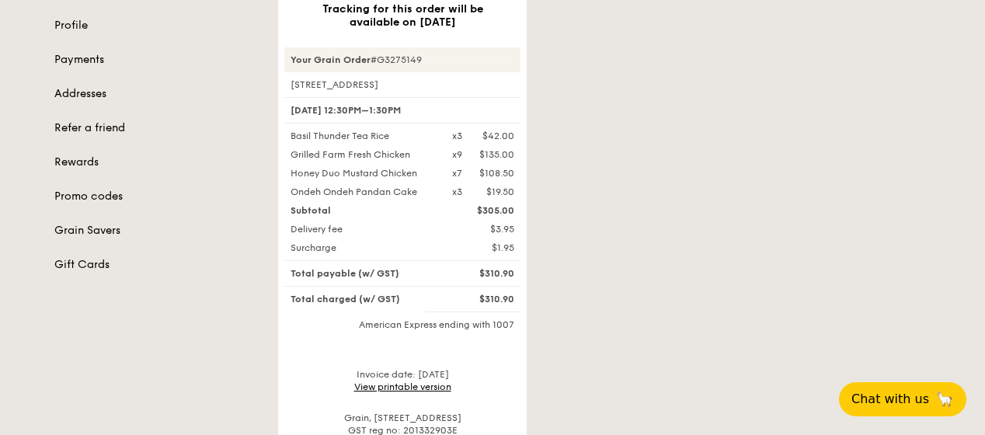
scroll to position [190, 0]
click at [393, 388] on link "View printable version" at bounding box center [402, 388] width 97 height 11
